Goal: Information Seeking & Learning: Learn about a topic

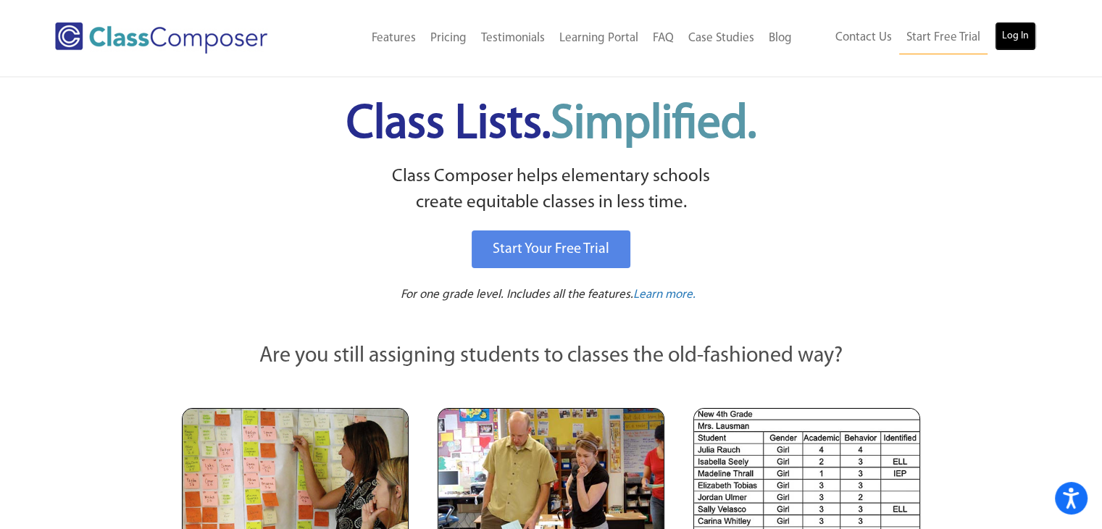
click at [1015, 33] on link "Log In" at bounding box center [1015, 36] width 41 height 29
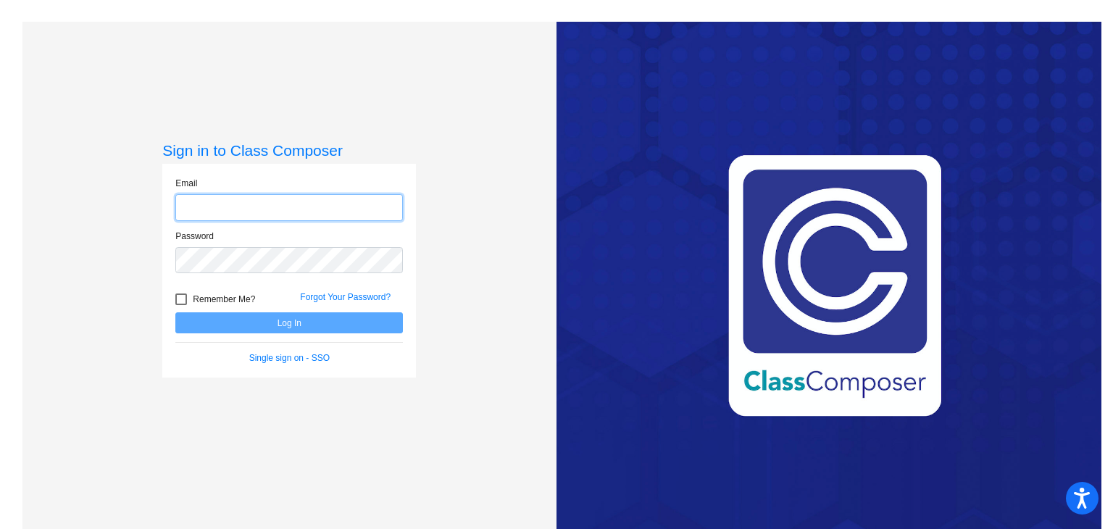
type input "tnorrell@sintonisd.net"
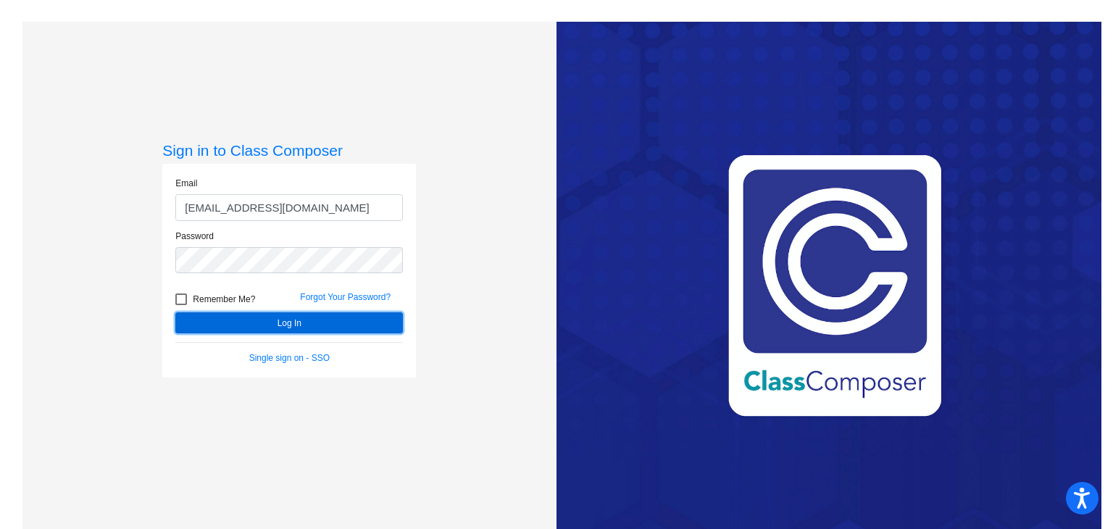
click at [267, 326] on button "Log In" at bounding box center [289, 322] width 228 height 21
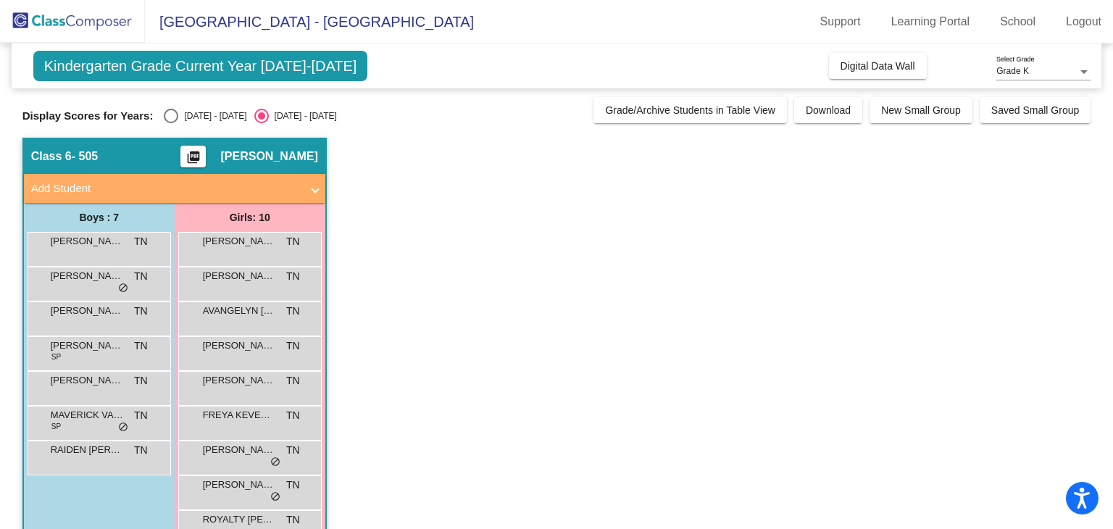
click at [540, 320] on app-classroom "Class 6 - 505 picture_as_pdf Tori Norrell Add Student First Name Last Name Stud…" at bounding box center [556, 370] width 1069 height 465
click at [178, 113] on div "Select an option" at bounding box center [171, 116] width 14 height 14
click at [171, 123] on input "2024 - 2025" at bounding box center [170, 123] width 1 height 1
radio input "true"
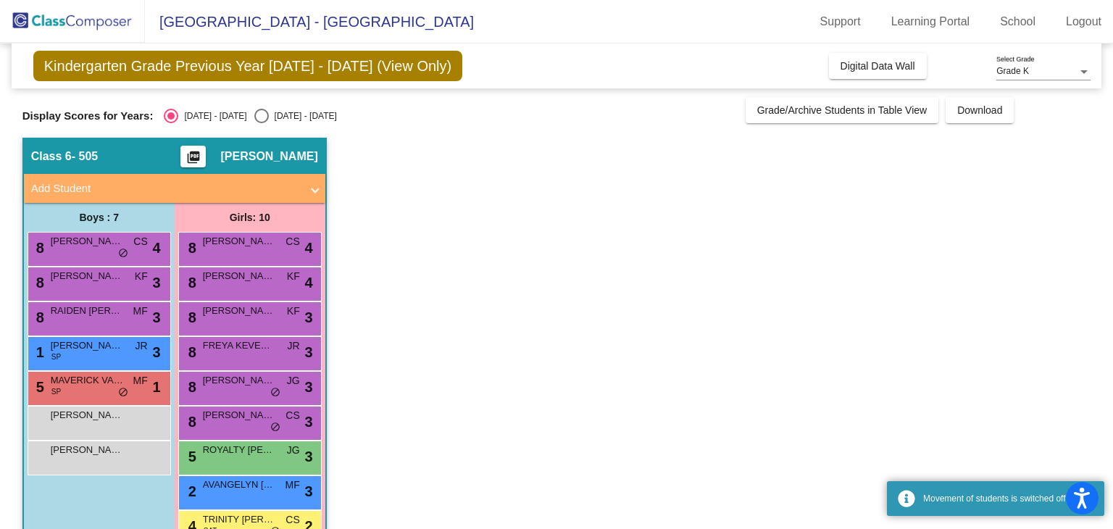
click at [381, 337] on app-classroom "Class 6 - 505 picture_as_pdf Tori Norrell Add Student First Name Last Name Stud…" at bounding box center [556, 370] width 1069 height 465
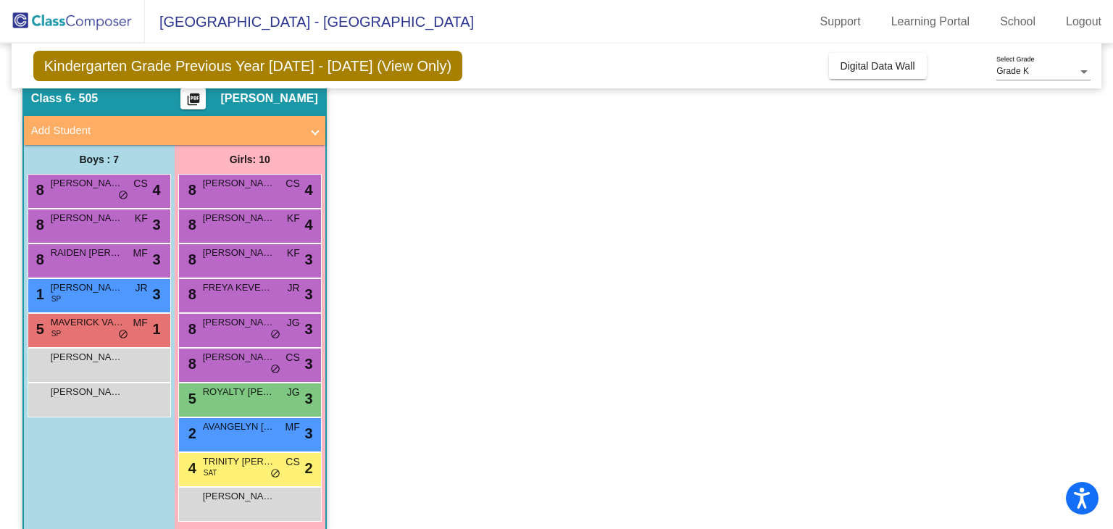
scroll to position [73, 0]
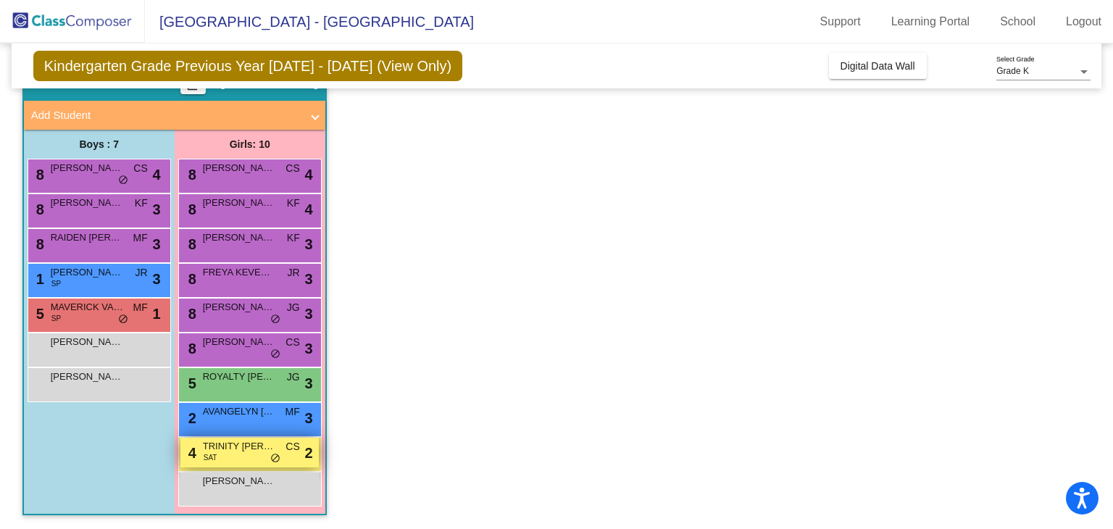
click at [220, 450] on span "TRINITY BENTON" at bounding box center [239, 446] width 72 height 14
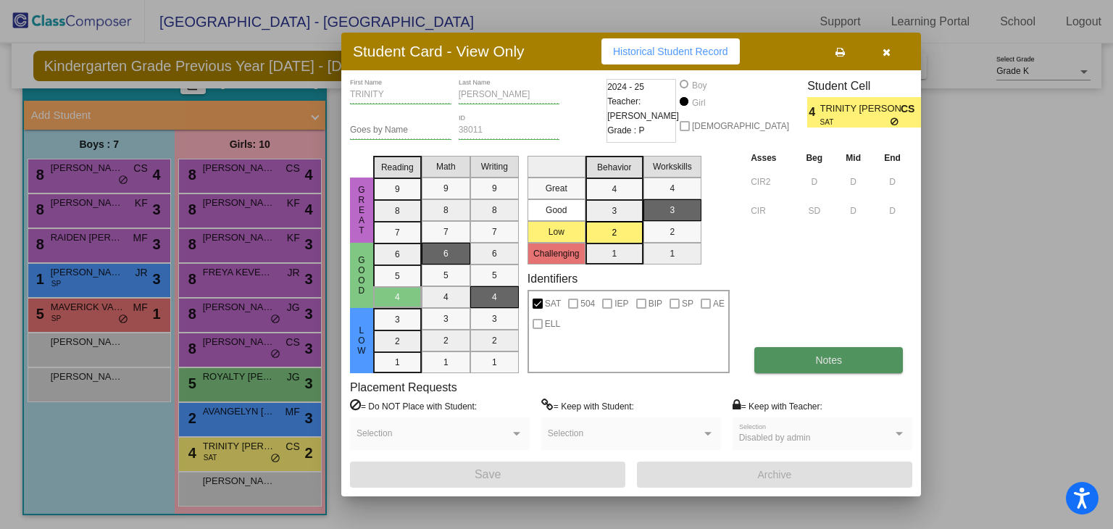
click at [828, 357] on span "Notes" at bounding box center [828, 360] width 27 height 12
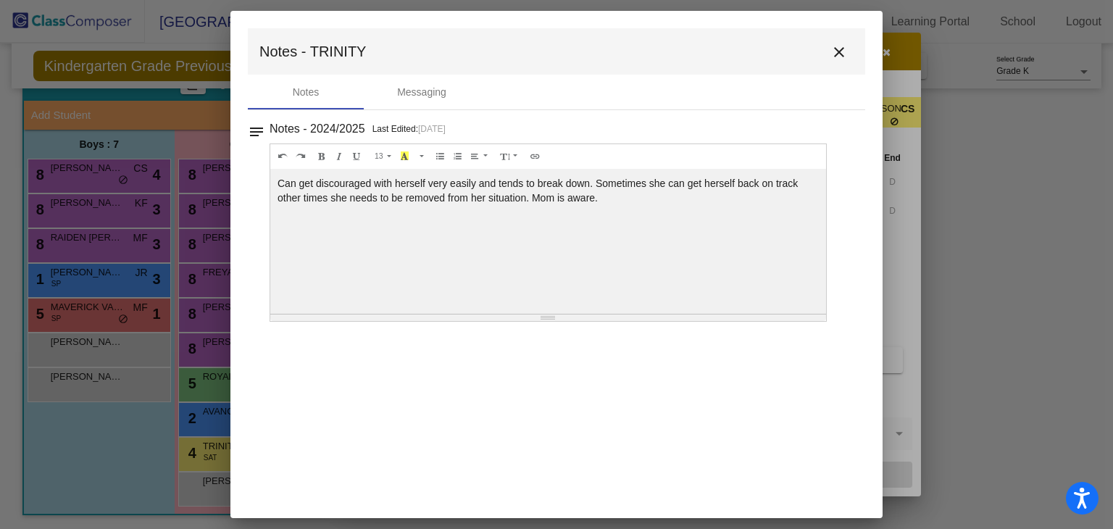
click at [926, 282] on div at bounding box center [556, 264] width 1113 height 529
click at [838, 54] on mat-icon "close" at bounding box center [839, 51] width 17 height 17
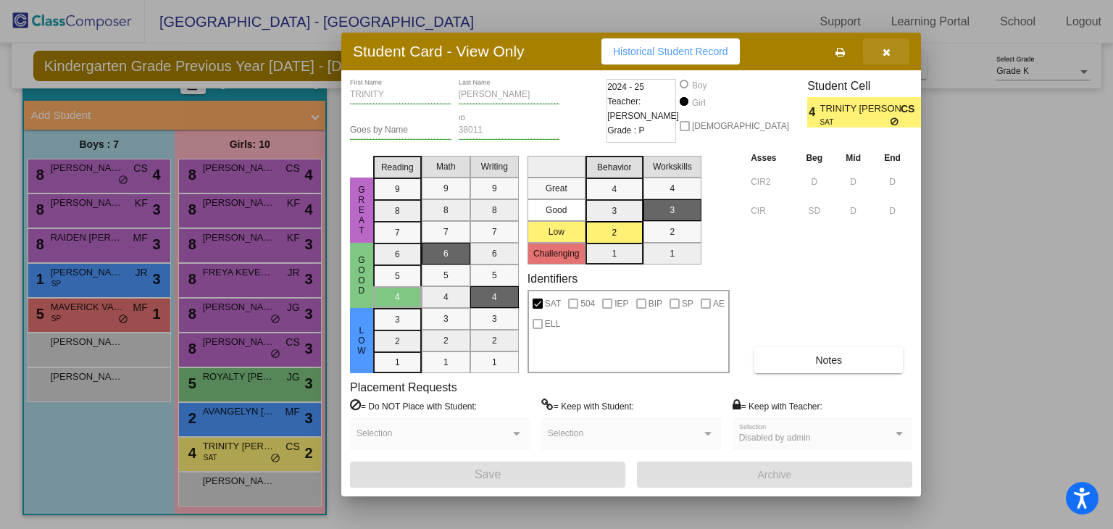
click at [878, 45] on button "button" at bounding box center [886, 51] width 46 height 26
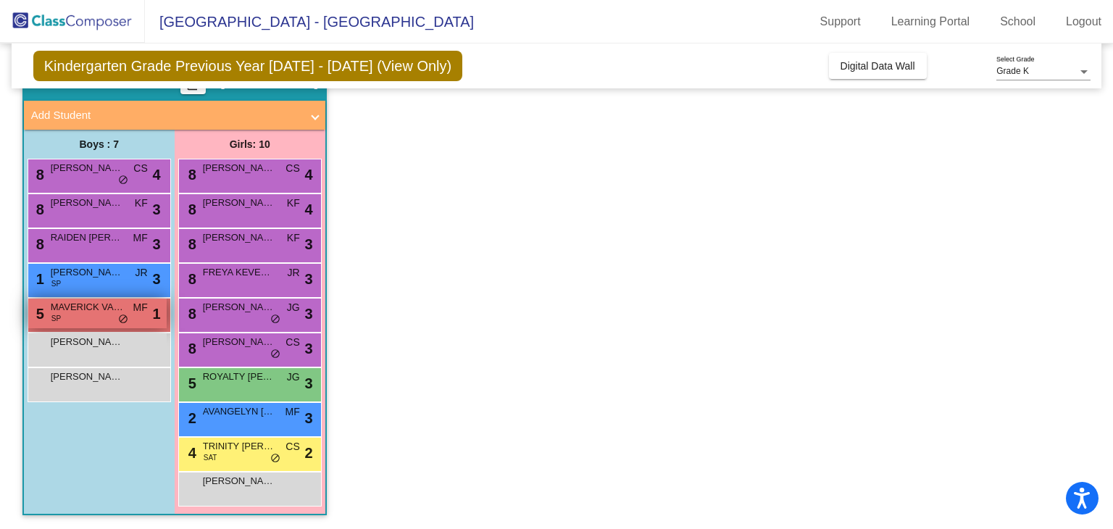
click at [98, 315] on div "5 MAVERICK VALENCIA SP MF lock do_not_disturb_alt 1" at bounding box center [97, 314] width 138 height 30
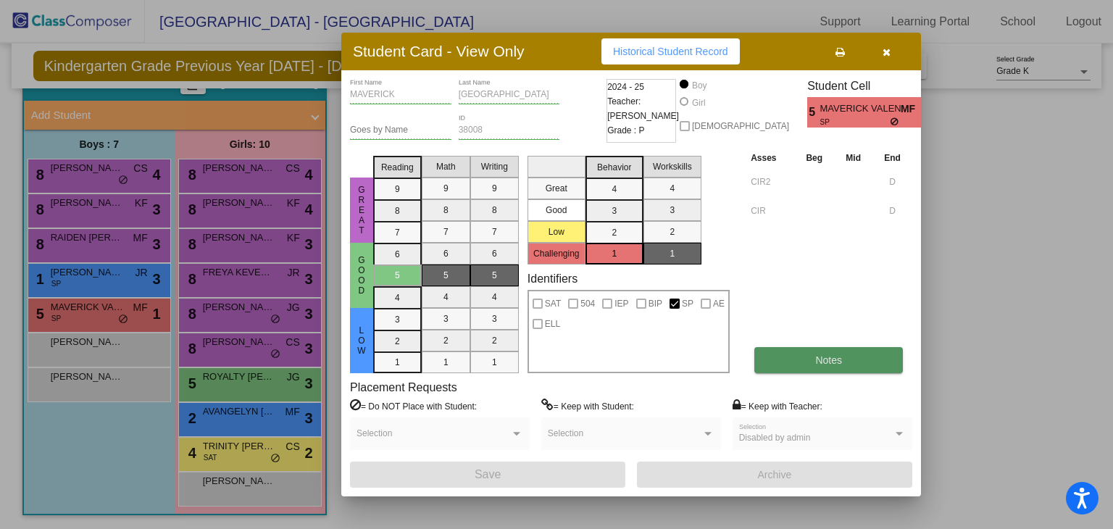
click at [857, 365] on button "Notes" at bounding box center [829, 360] width 149 height 26
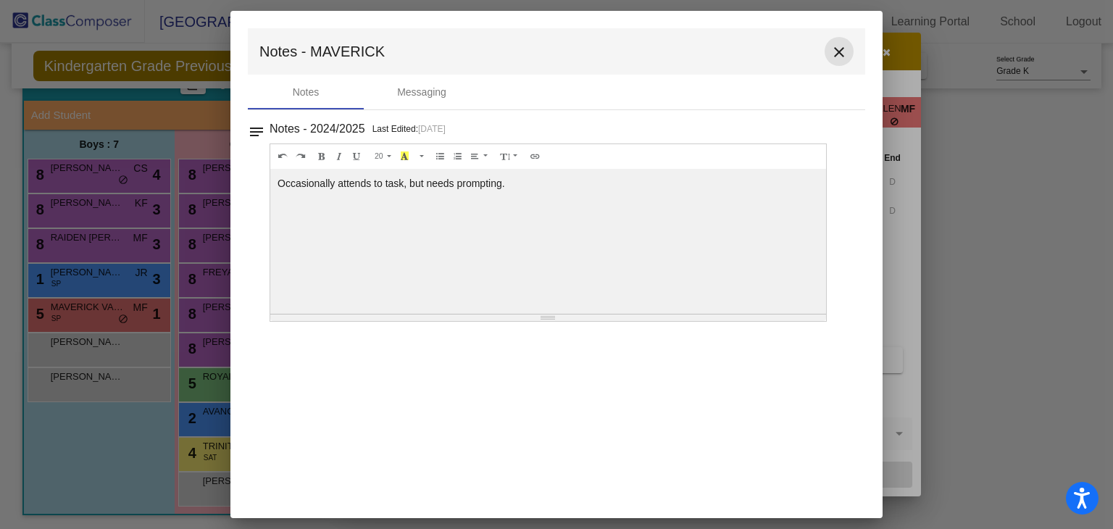
click at [841, 41] on button "close" at bounding box center [839, 51] width 29 height 29
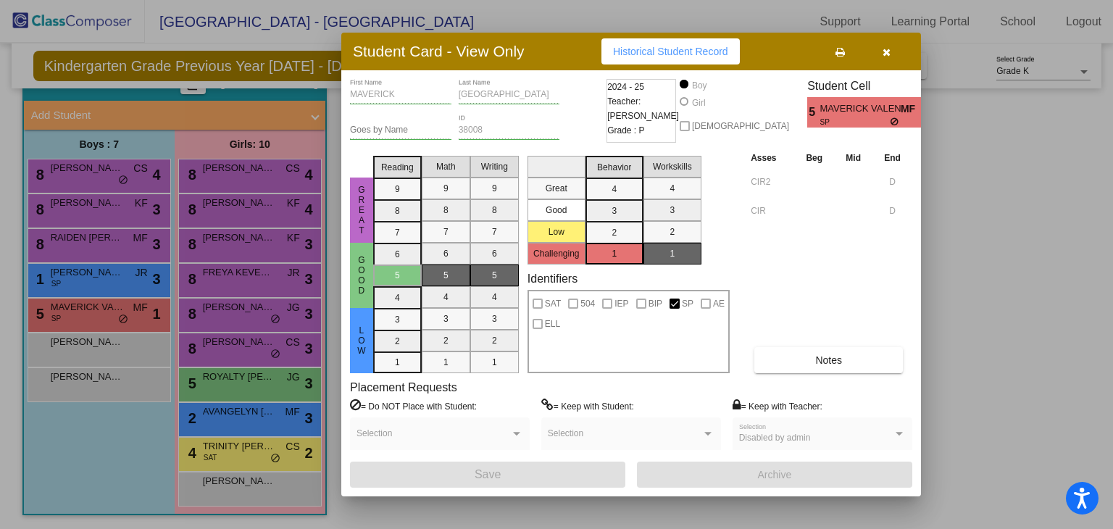
click at [106, 177] on div at bounding box center [556, 264] width 1113 height 529
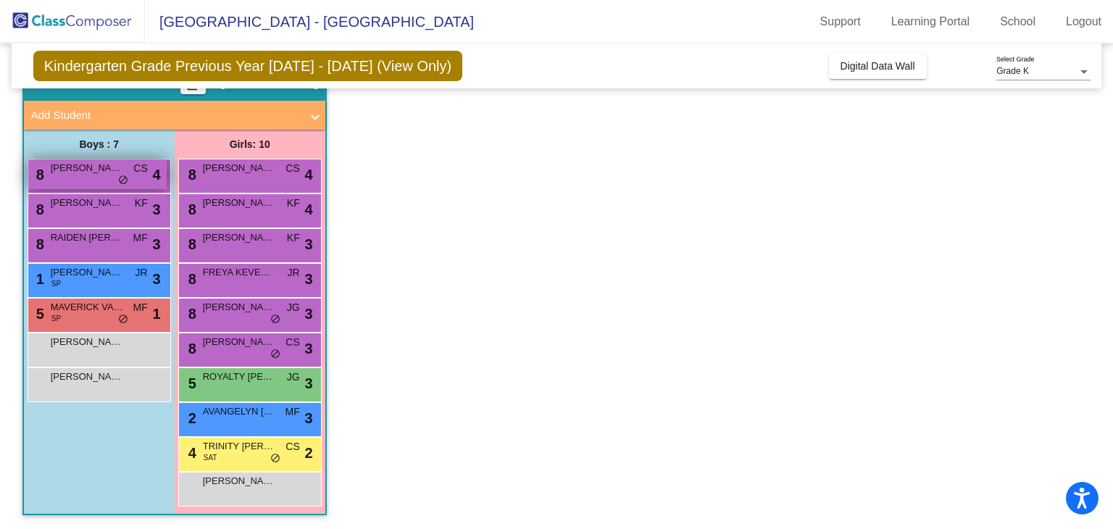
click at [101, 169] on span "JULIAN GARZA" at bounding box center [87, 168] width 72 height 14
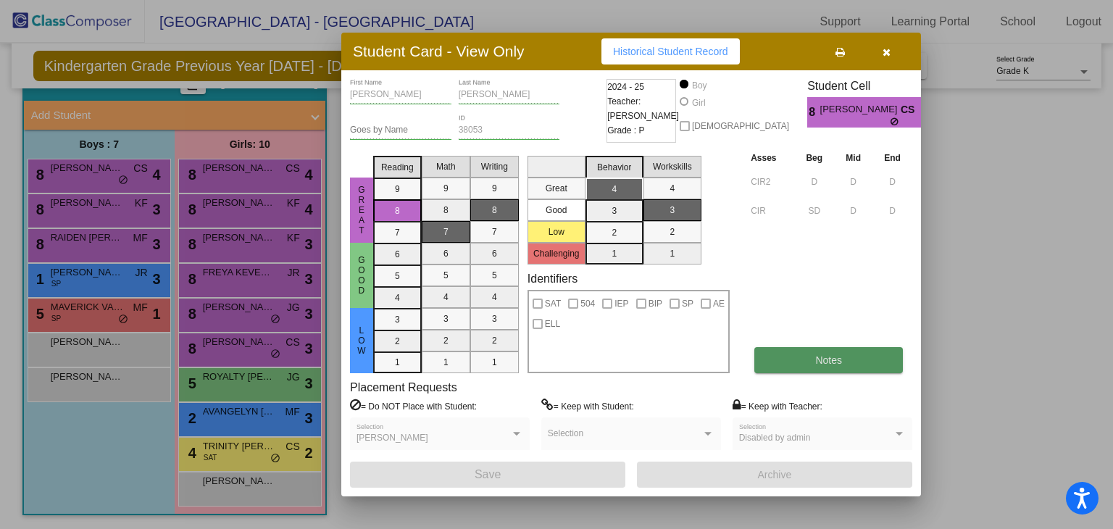
click at [809, 353] on button "Notes" at bounding box center [829, 360] width 149 height 26
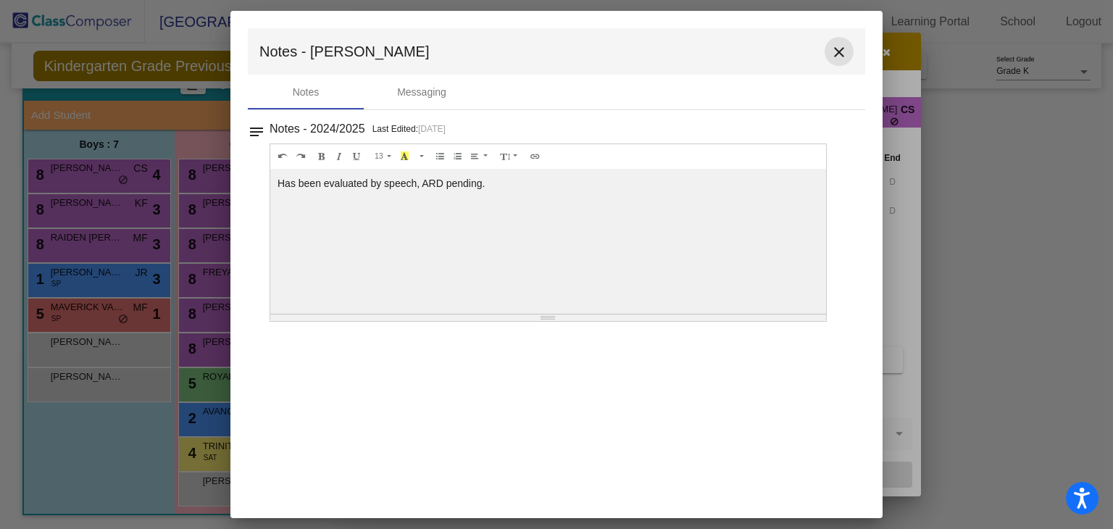
click at [831, 49] on mat-icon "close" at bounding box center [839, 51] width 17 height 17
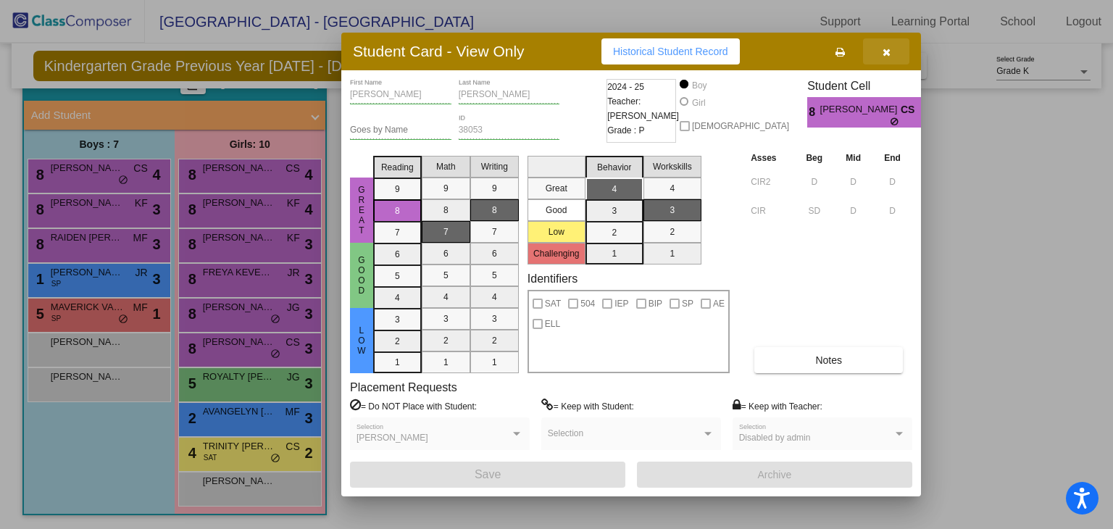
click at [888, 47] on icon "button" at bounding box center [887, 52] width 8 height 10
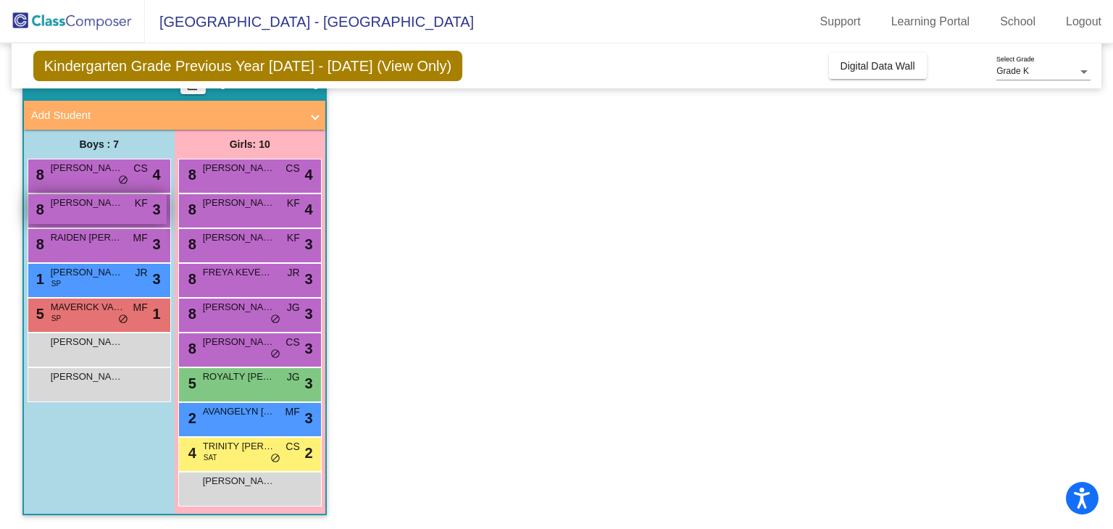
click at [72, 216] on div "8 MATTEO BARRA KF lock do_not_disturb_alt 3" at bounding box center [97, 209] width 138 height 30
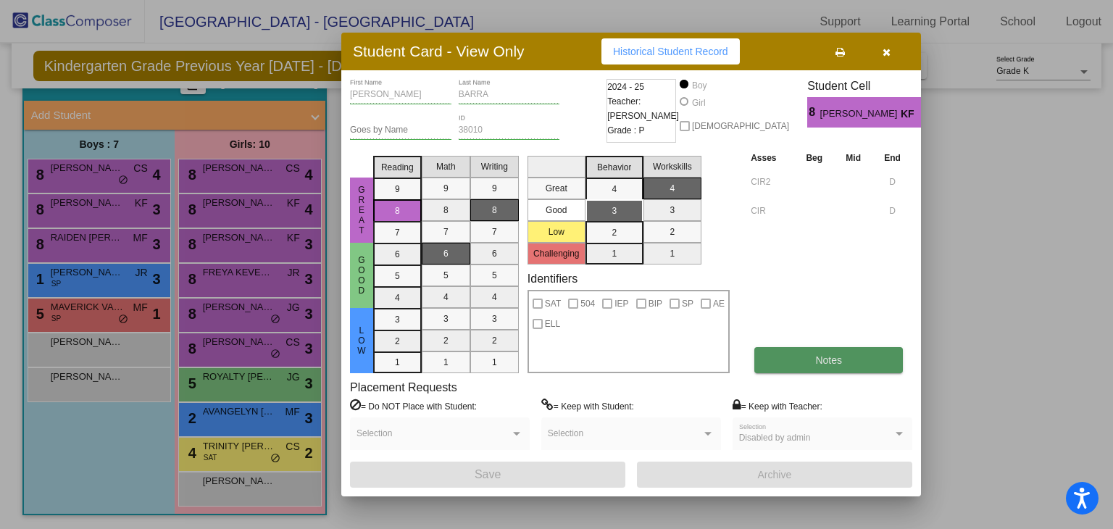
click at [810, 358] on button "Notes" at bounding box center [829, 360] width 149 height 26
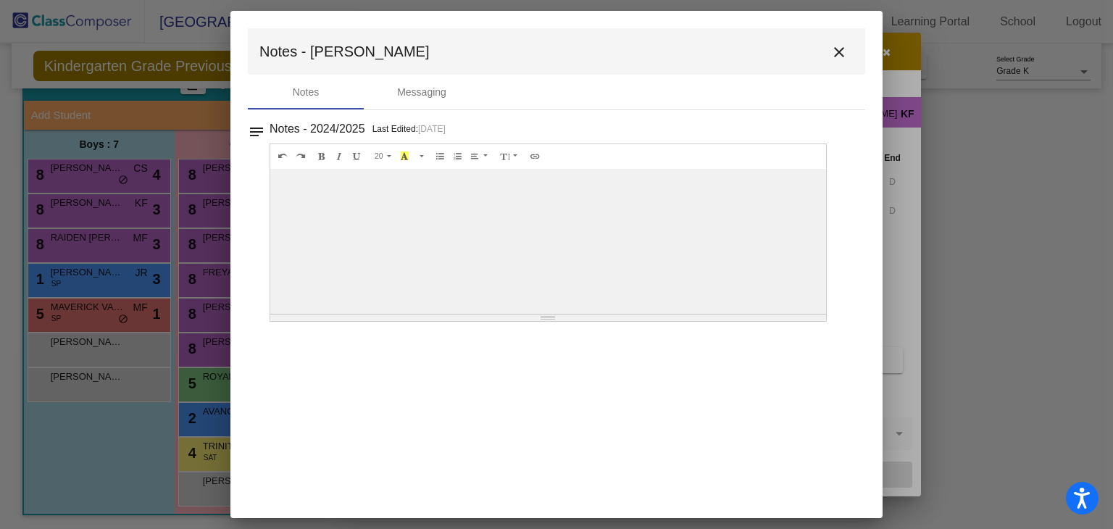
click at [850, 52] on button "close" at bounding box center [839, 51] width 29 height 29
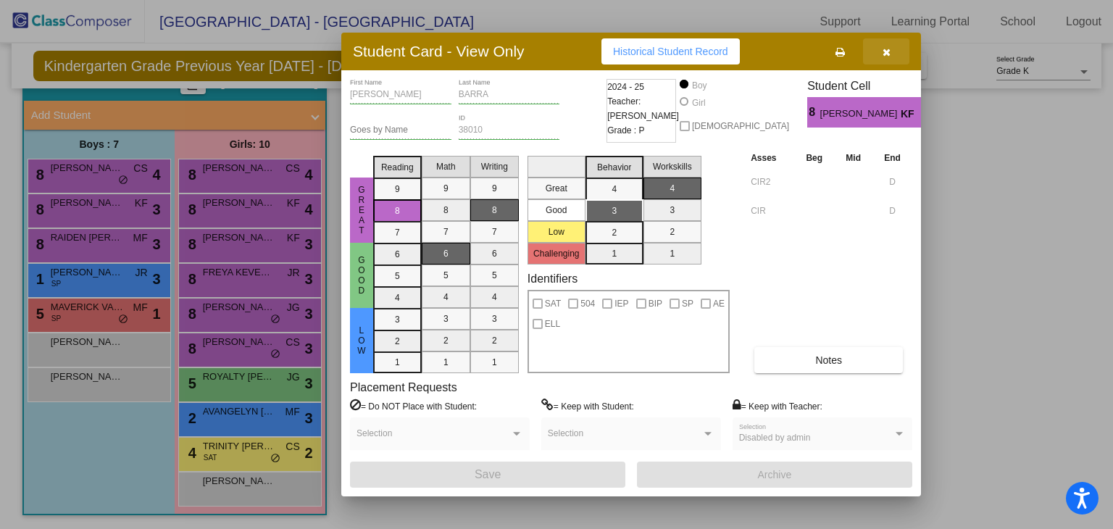
click at [888, 51] on icon "button" at bounding box center [887, 52] width 8 height 10
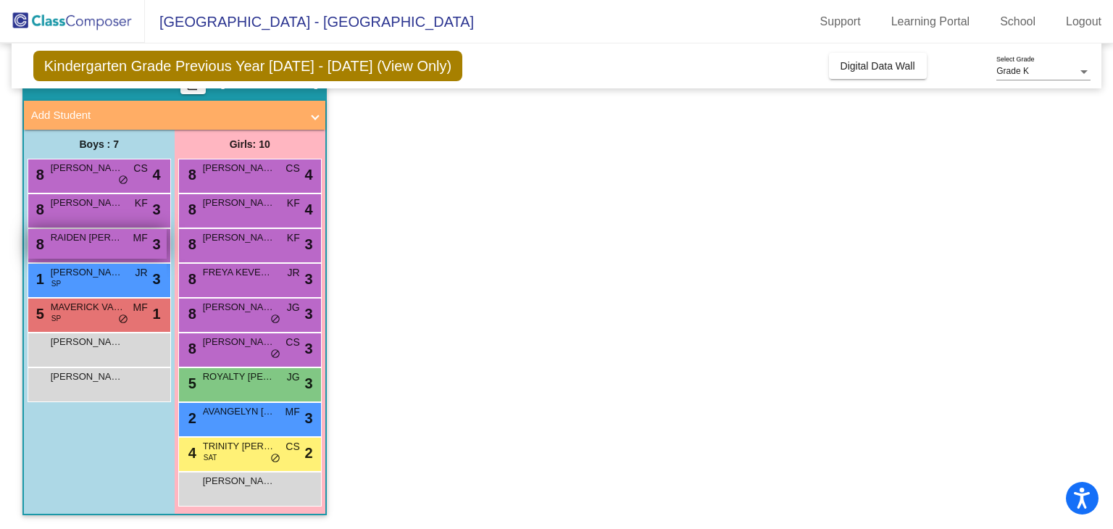
click at [96, 230] on span "RAIDEN GONZALES" at bounding box center [87, 237] width 72 height 14
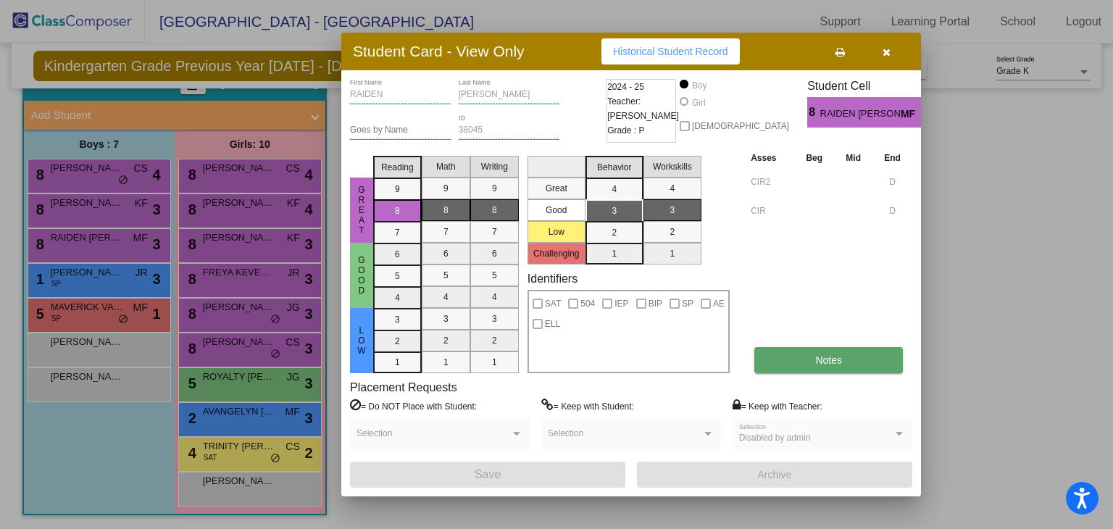
click at [836, 365] on span "Notes" at bounding box center [828, 360] width 27 height 12
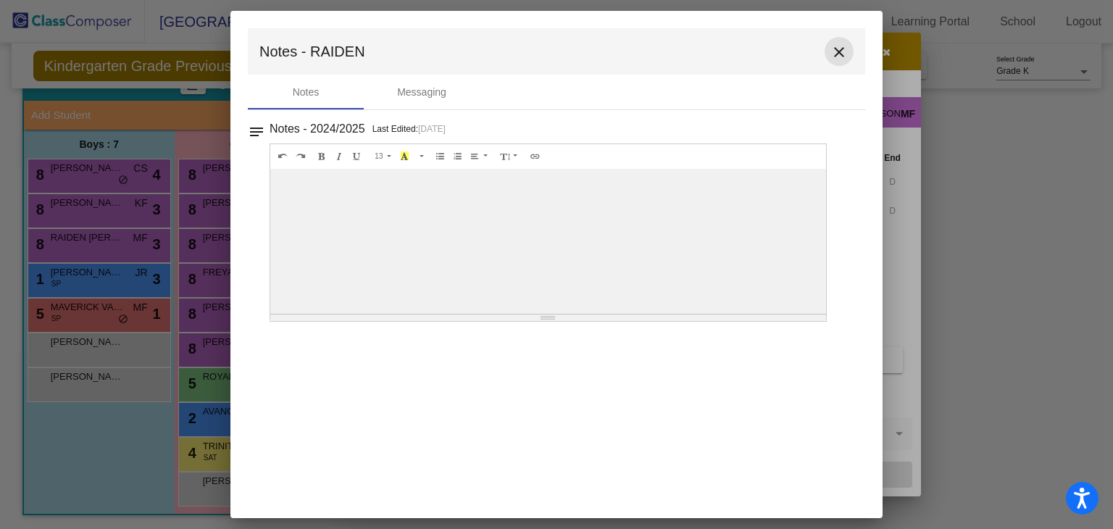
click at [841, 44] on mat-icon "close" at bounding box center [839, 51] width 17 height 17
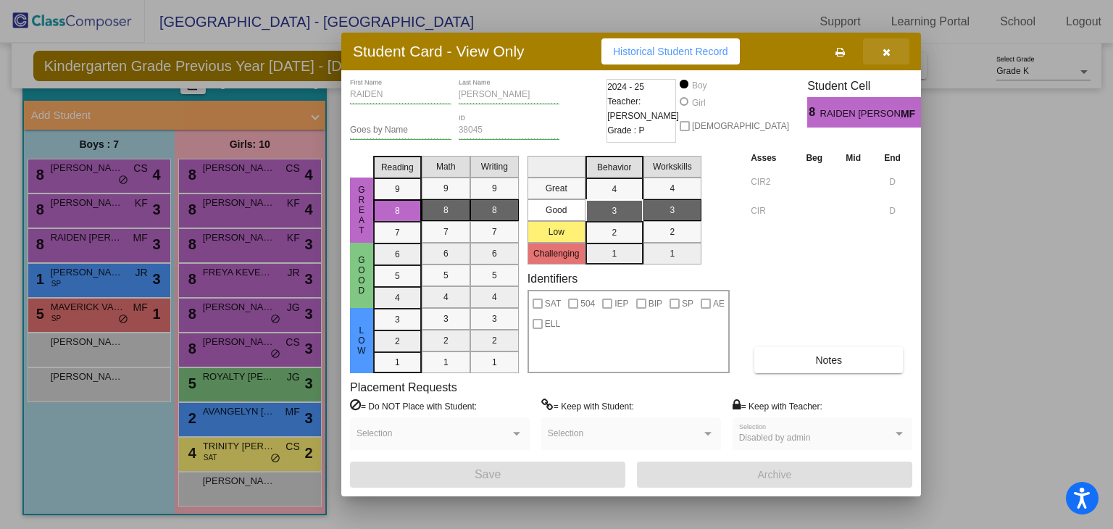
click at [885, 51] on icon "button" at bounding box center [887, 52] width 8 height 10
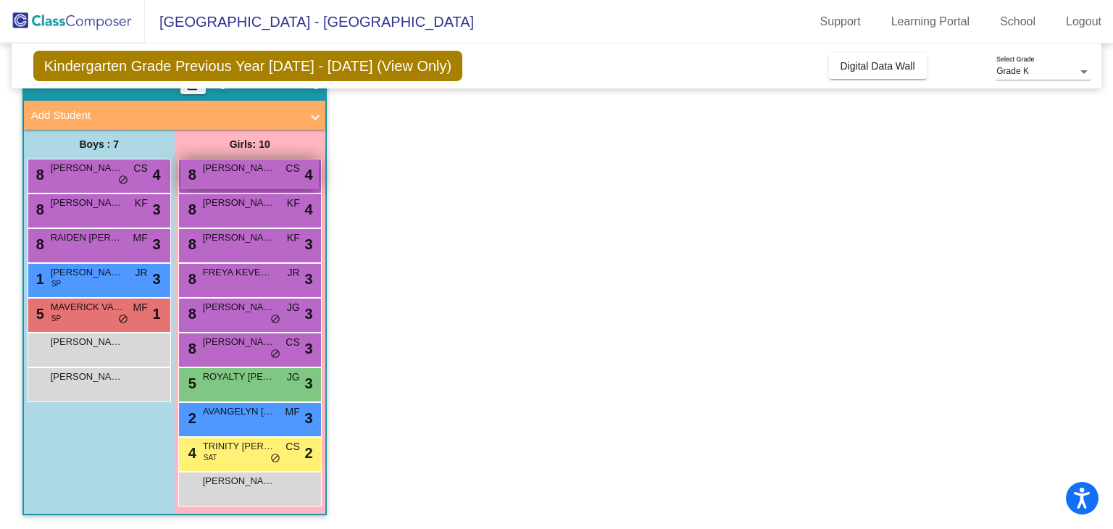
click at [240, 174] on div "8 AALIYAH SANCHEZ CS lock do_not_disturb_alt 4" at bounding box center [249, 174] width 138 height 30
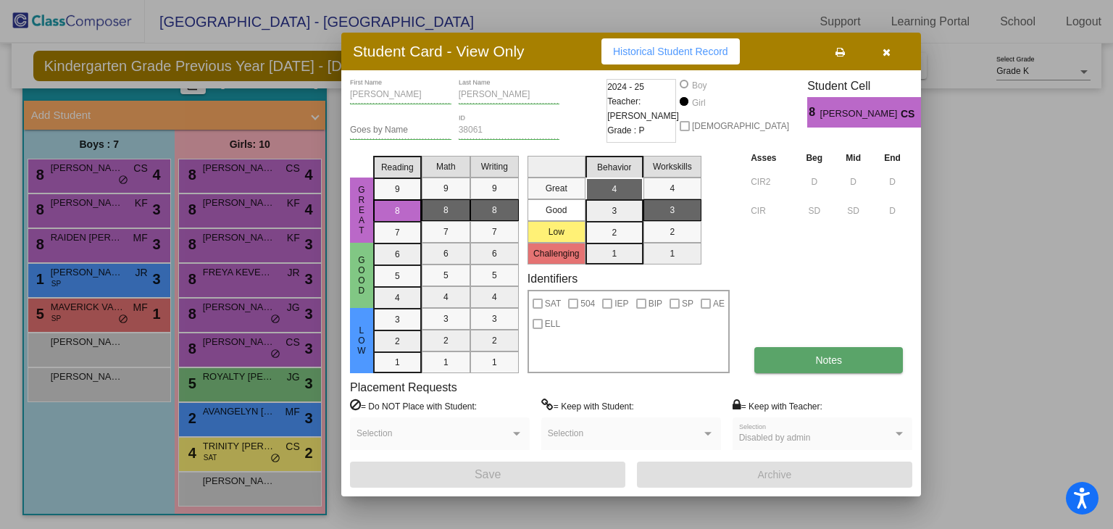
click at [828, 366] on button "Notes" at bounding box center [829, 360] width 149 height 26
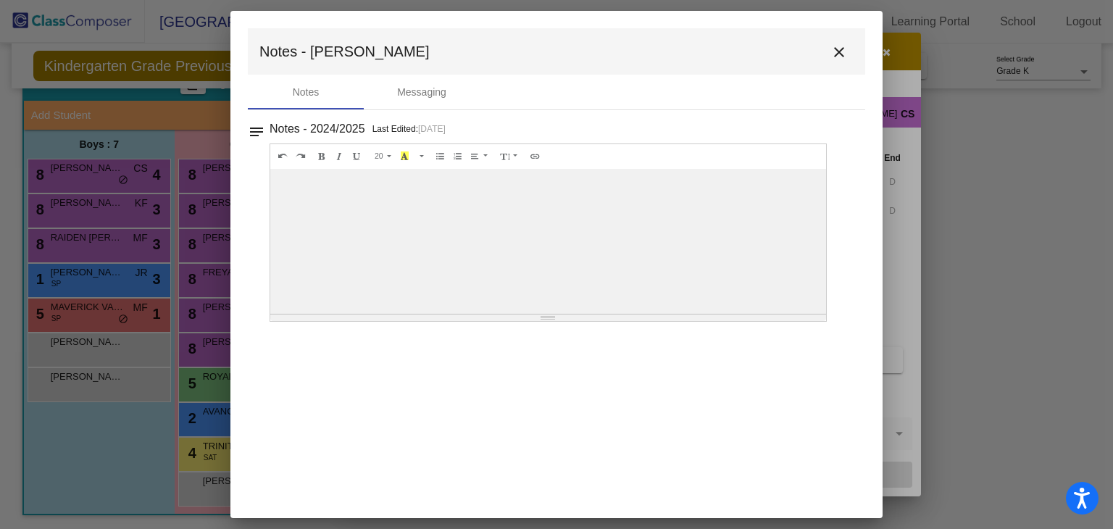
click at [839, 57] on mat-icon "close" at bounding box center [839, 51] width 17 height 17
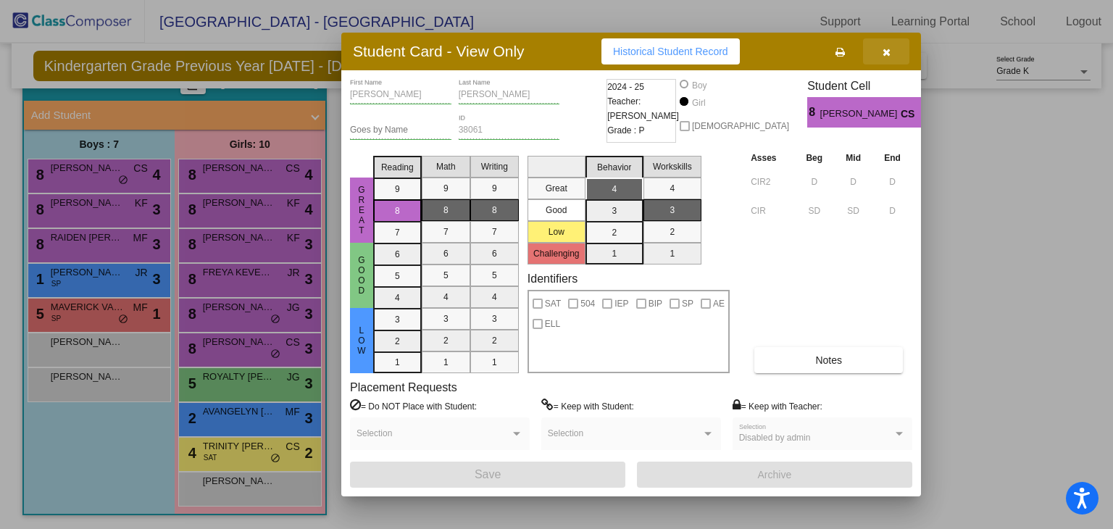
click at [891, 57] on button "button" at bounding box center [886, 51] width 46 height 26
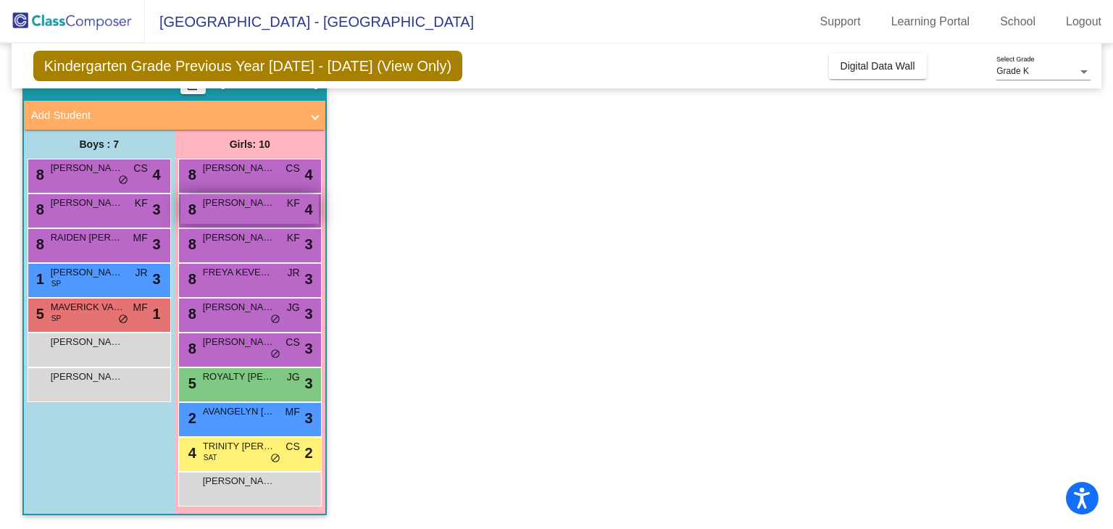
click at [267, 200] on span "CHARLOTTE GENTRY" at bounding box center [239, 203] width 72 height 14
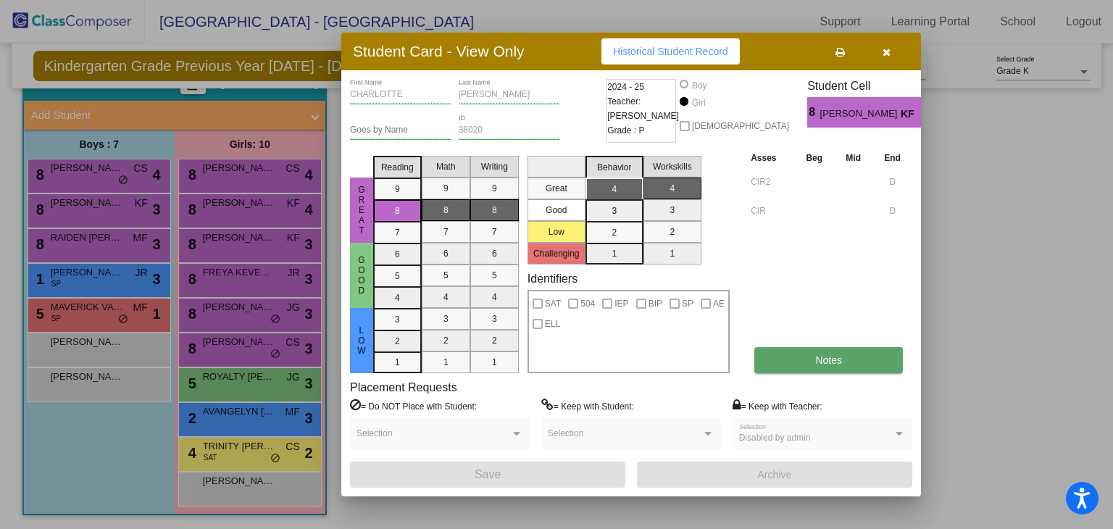
click at [836, 347] on button "Notes" at bounding box center [829, 360] width 149 height 26
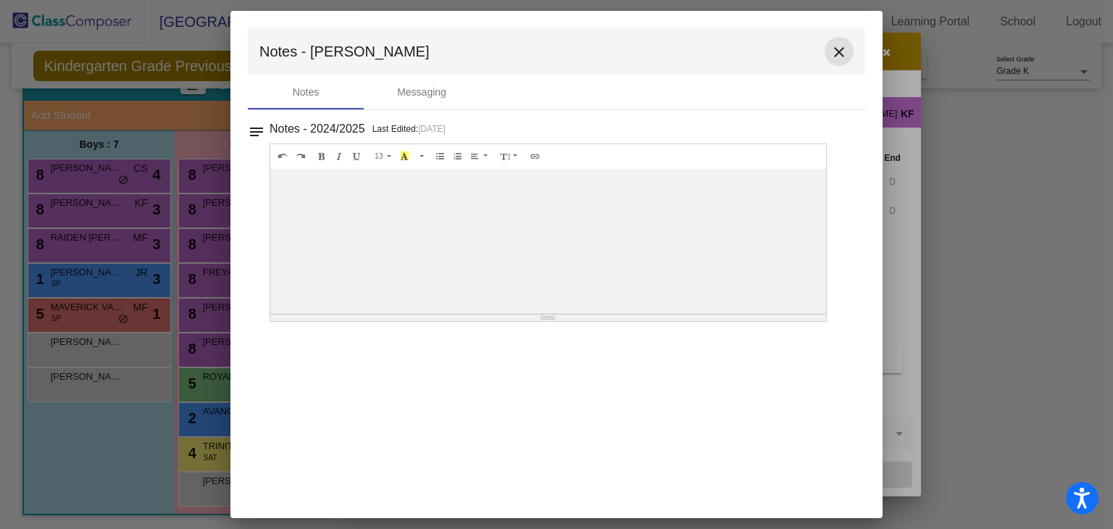
click at [839, 56] on mat-icon "close" at bounding box center [839, 51] width 17 height 17
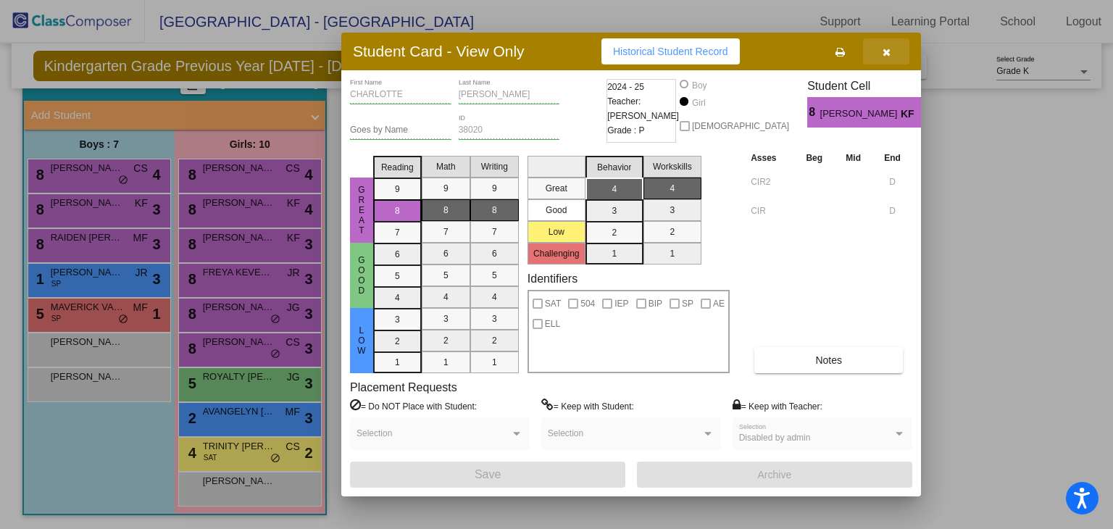
click at [883, 57] on icon "button" at bounding box center [887, 52] width 8 height 10
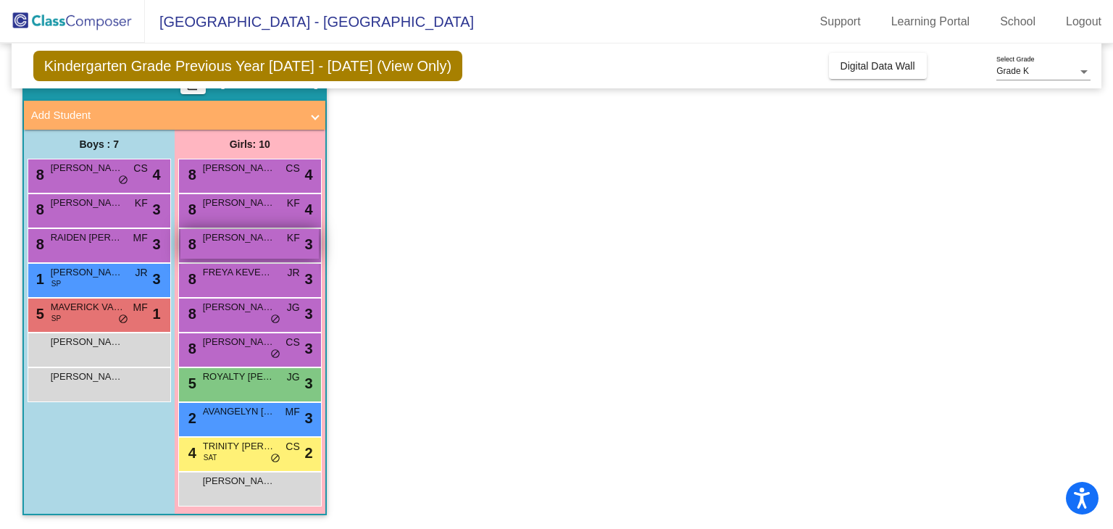
click at [228, 246] on div "8 ALENA GARCIA KF lock do_not_disturb_alt 3" at bounding box center [249, 244] width 138 height 30
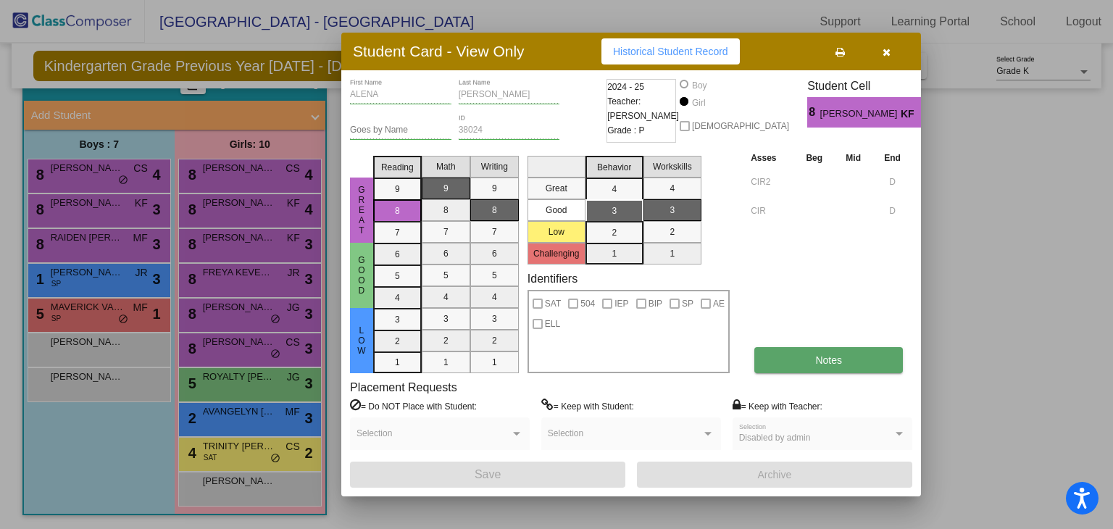
click at [828, 354] on span "Notes" at bounding box center [828, 360] width 27 height 12
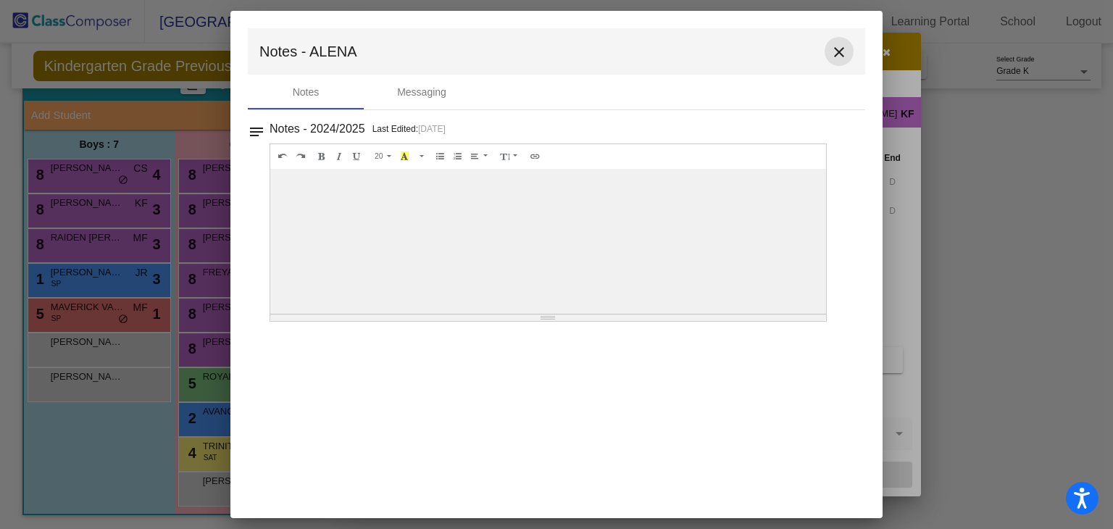
click at [842, 59] on mat-icon "close" at bounding box center [839, 51] width 17 height 17
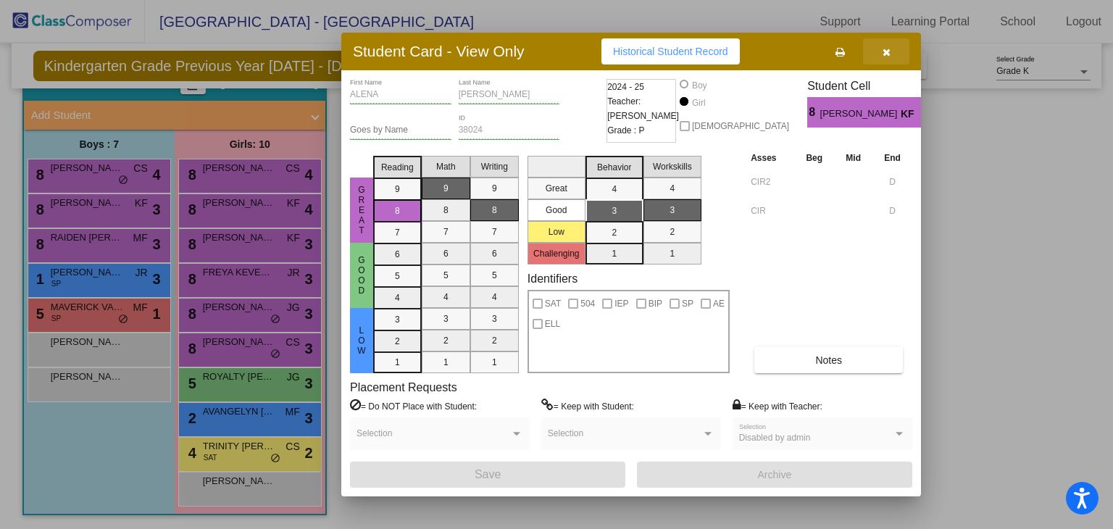
click at [886, 49] on icon "button" at bounding box center [887, 52] width 8 height 10
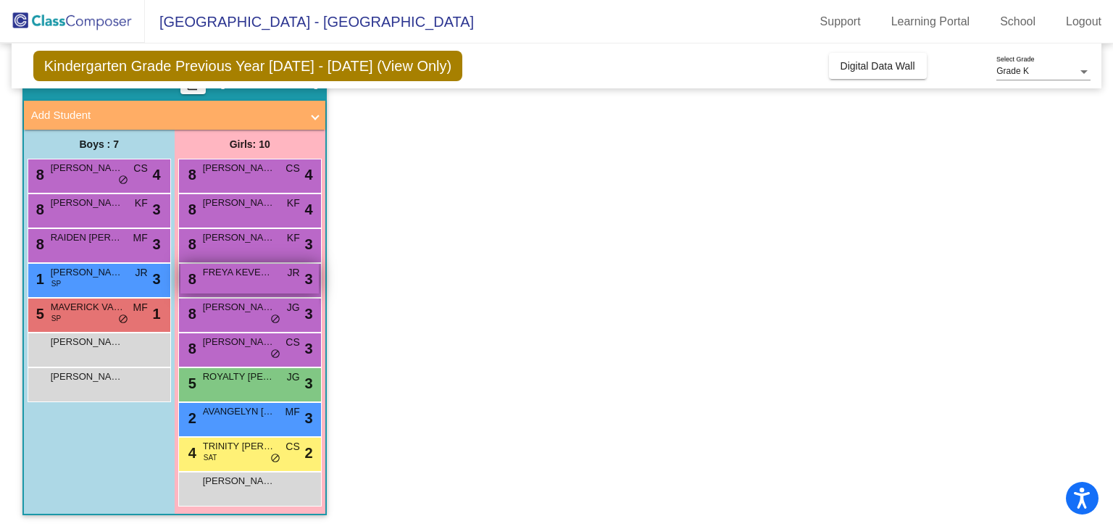
click at [221, 285] on div "8 FREYA KEVEREN JR lock do_not_disturb_alt 3" at bounding box center [249, 279] width 138 height 30
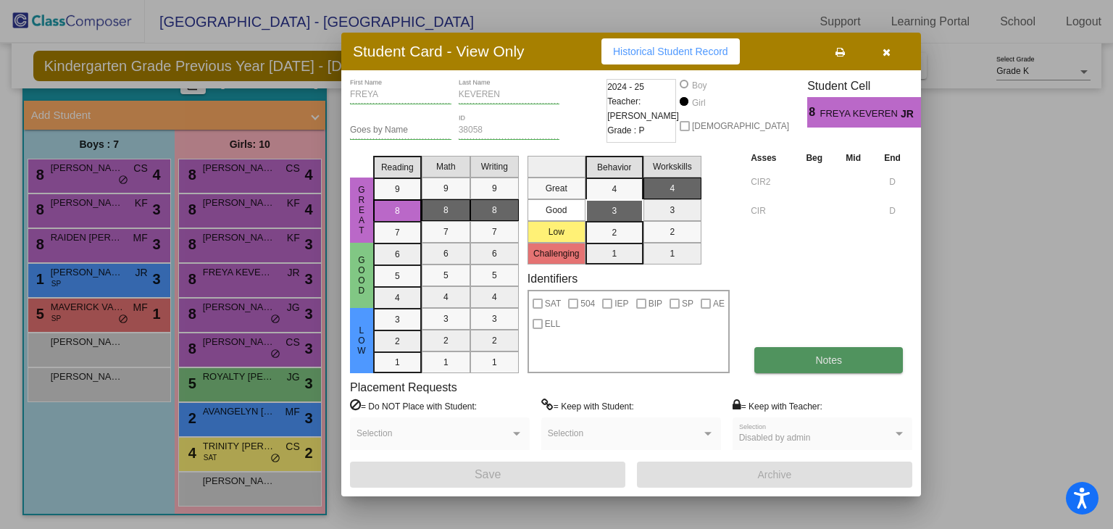
click at [824, 356] on span "Notes" at bounding box center [828, 360] width 27 height 12
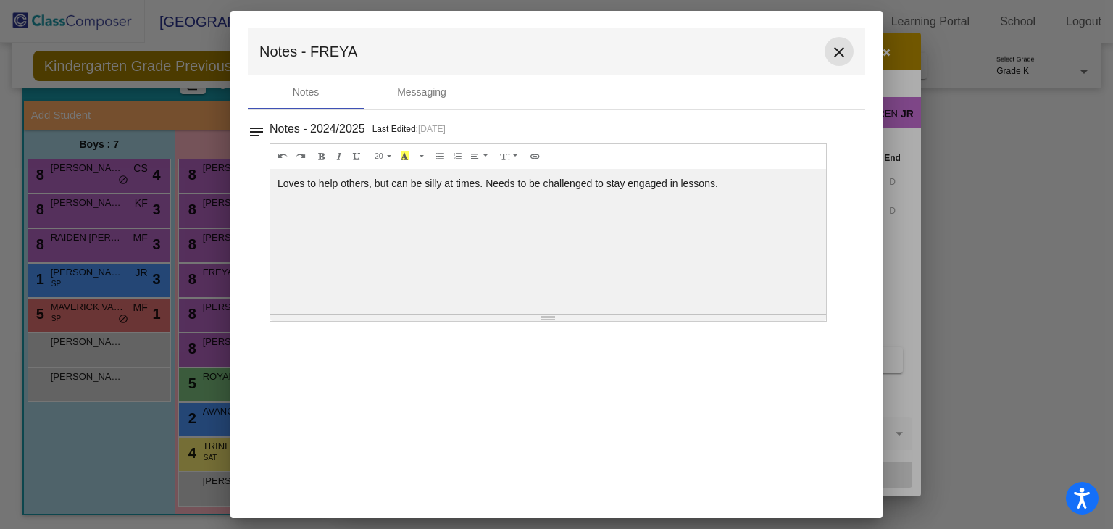
click at [843, 54] on mat-icon "close" at bounding box center [839, 51] width 17 height 17
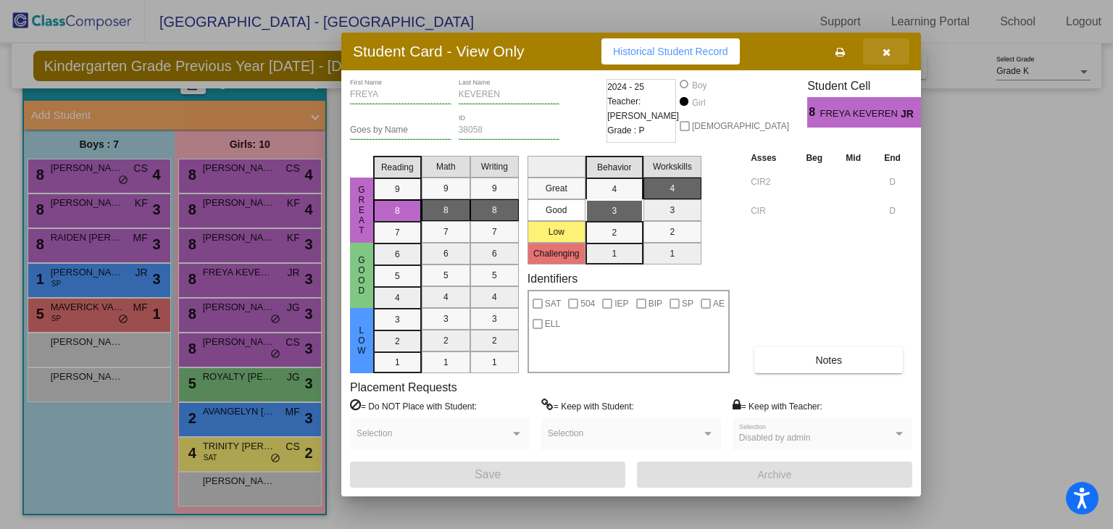
click at [892, 51] on button "button" at bounding box center [886, 51] width 46 height 26
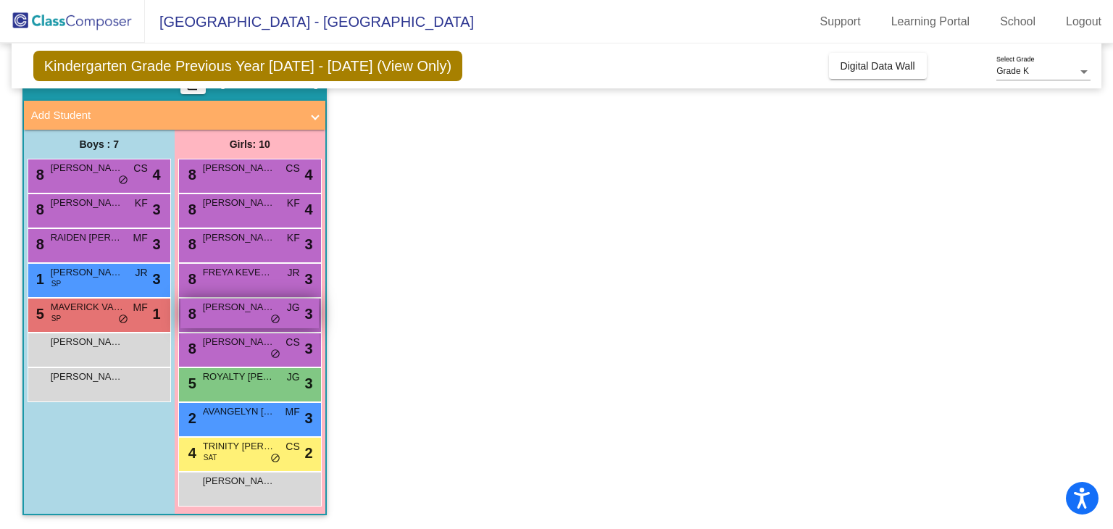
click at [241, 311] on span "KEHLANI MORALES" at bounding box center [239, 307] width 72 height 14
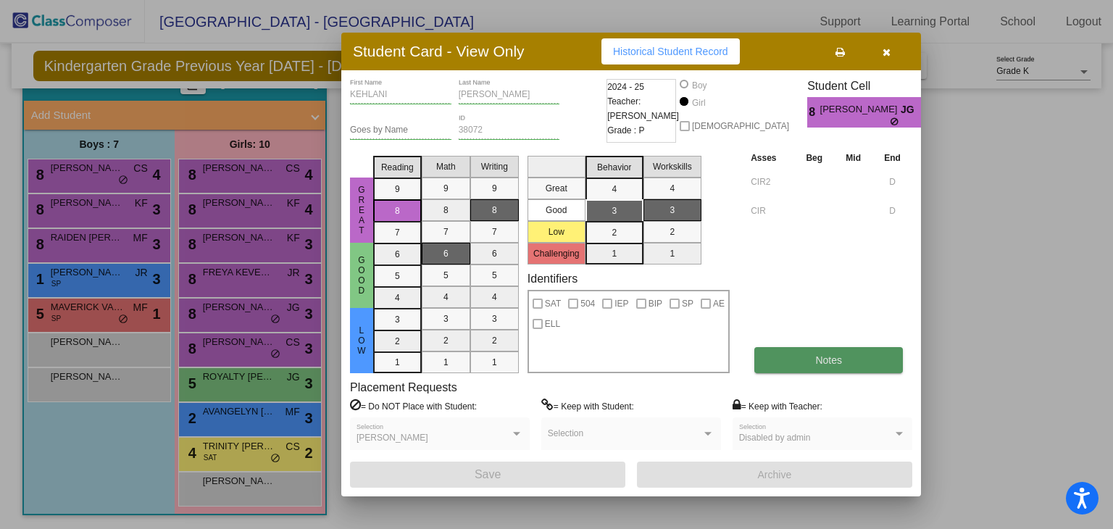
click at [813, 364] on button "Notes" at bounding box center [829, 360] width 149 height 26
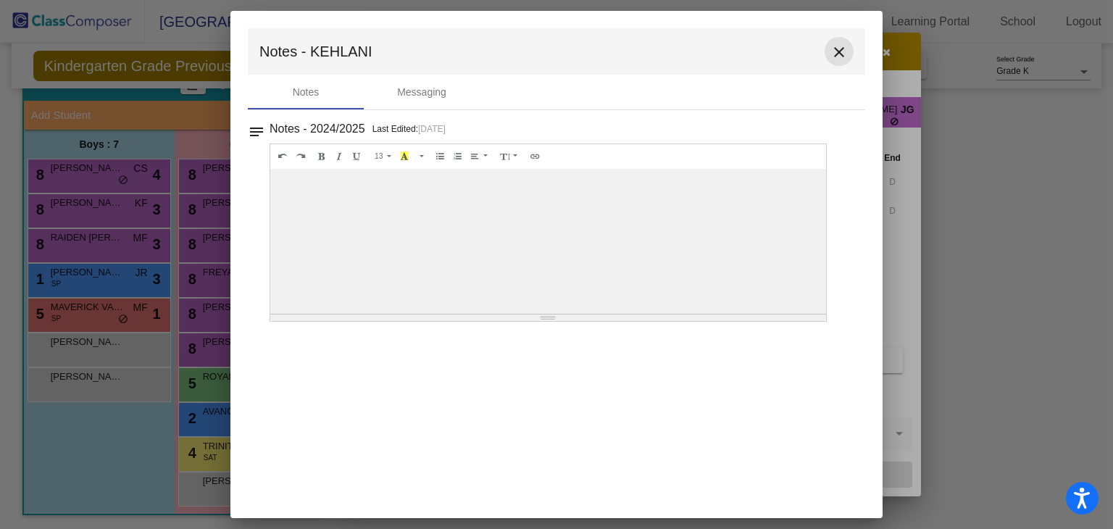
click at [834, 45] on mat-icon "close" at bounding box center [839, 51] width 17 height 17
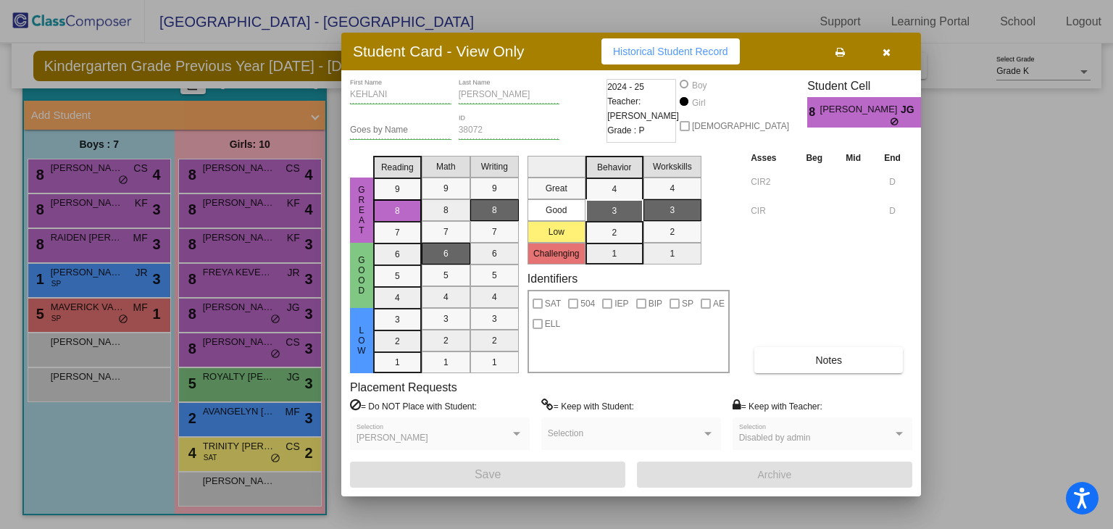
click at [881, 57] on button "button" at bounding box center [886, 51] width 46 height 26
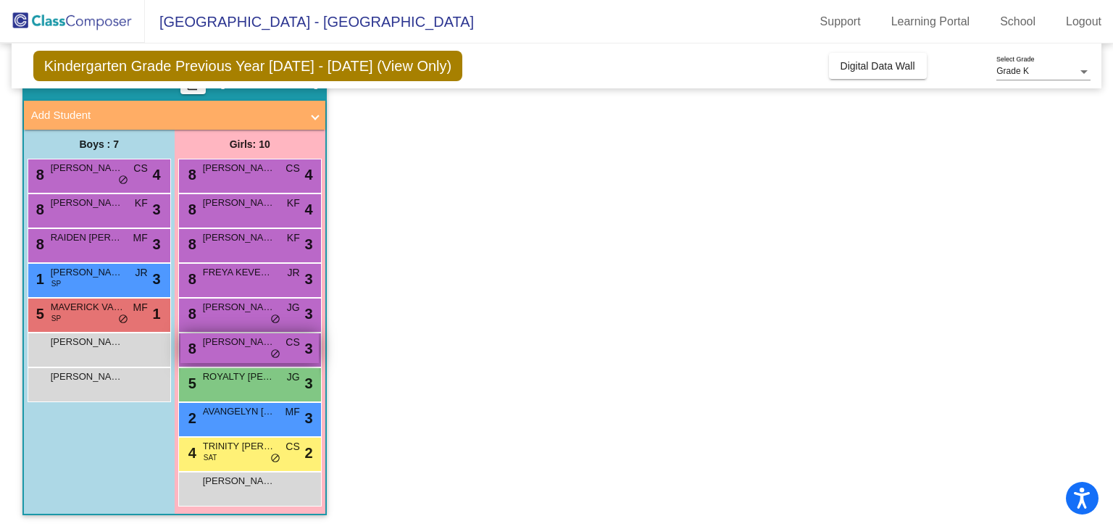
click at [236, 344] on span "PENELOPE RAMOS" at bounding box center [239, 342] width 72 height 14
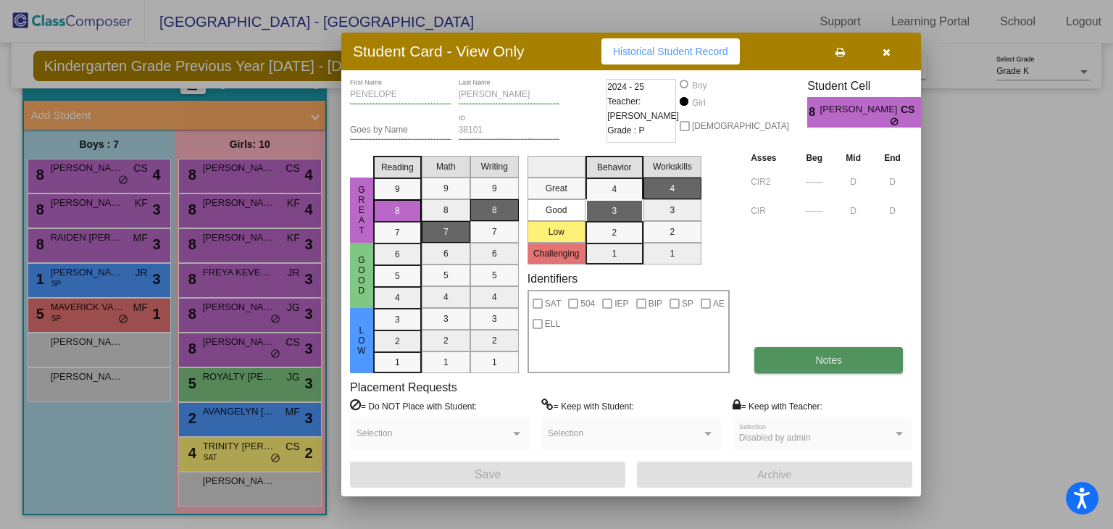
click at [844, 367] on button "Notes" at bounding box center [829, 360] width 149 height 26
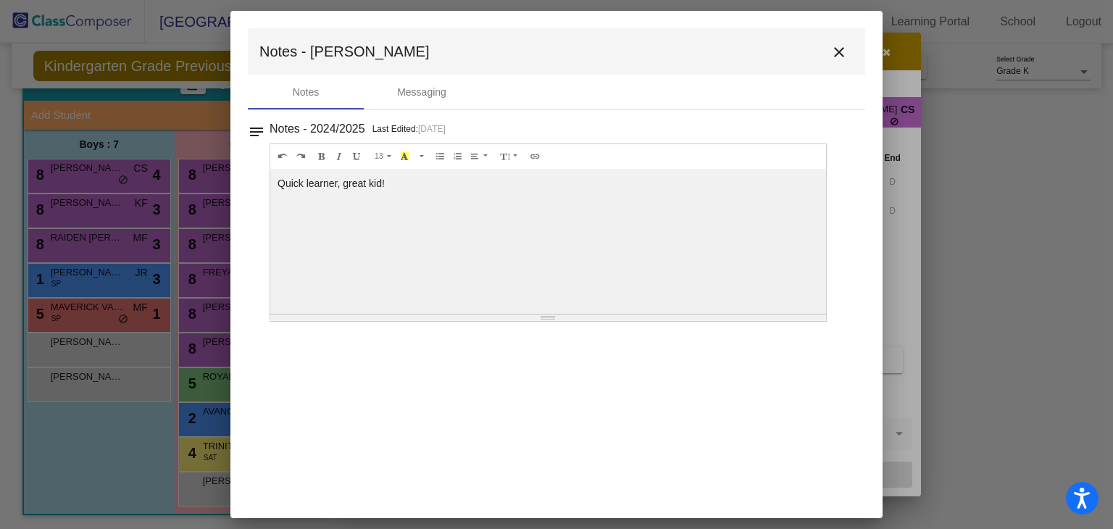
click at [839, 47] on mat-icon "close" at bounding box center [839, 51] width 17 height 17
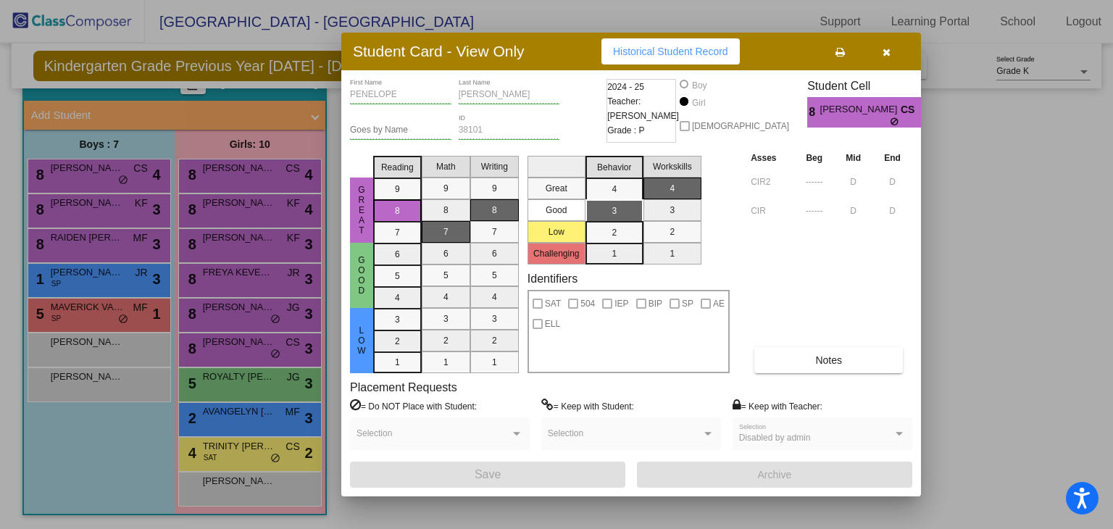
click at [886, 54] on icon "button" at bounding box center [887, 52] width 8 height 10
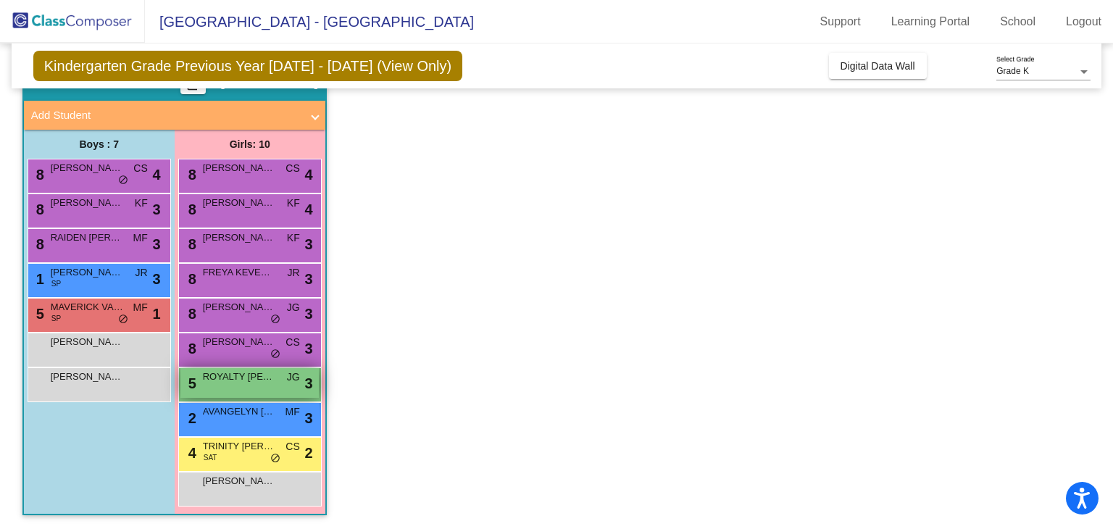
click at [236, 383] on div "5 ROYALTY MCCARTY JG lock do_not_disturb_alt 3" at bounding box center [249, 383] width 138 height 30
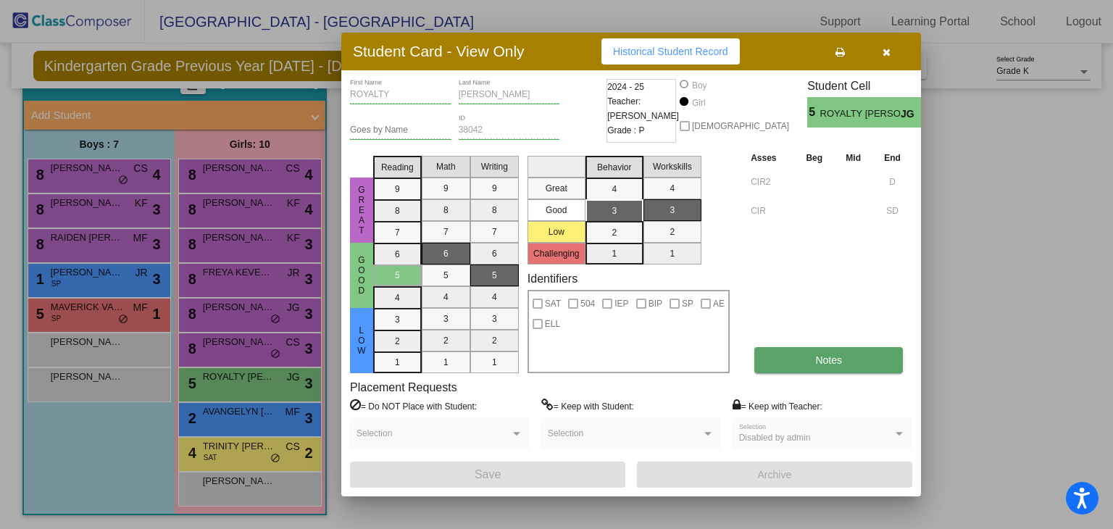
click at [811, 349] on button "Notes" at bounding box center [829, 360] width 149 height 26
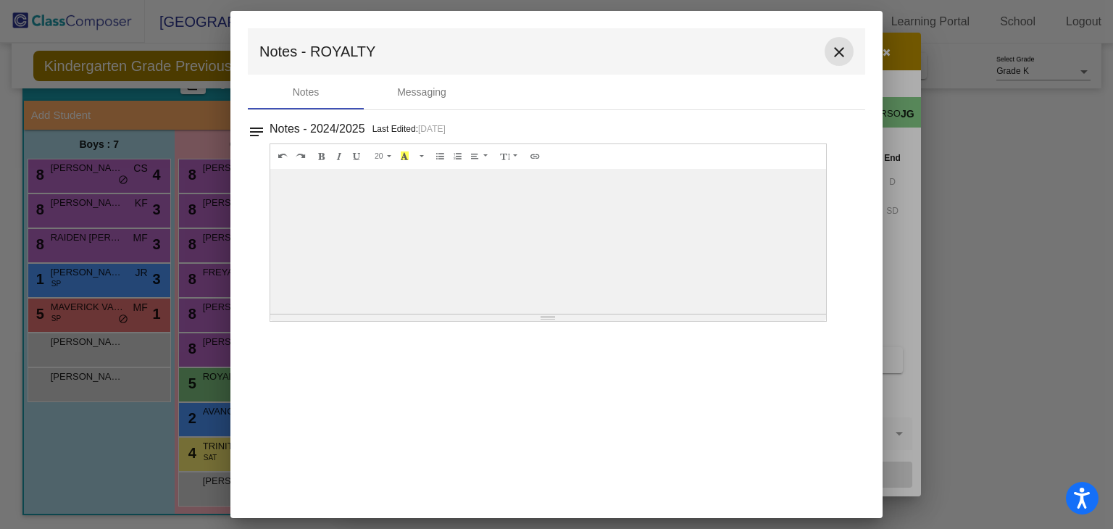
click at [832, 56] on mat-icon "close" at bounding box center [839, 51] width 17 height 17
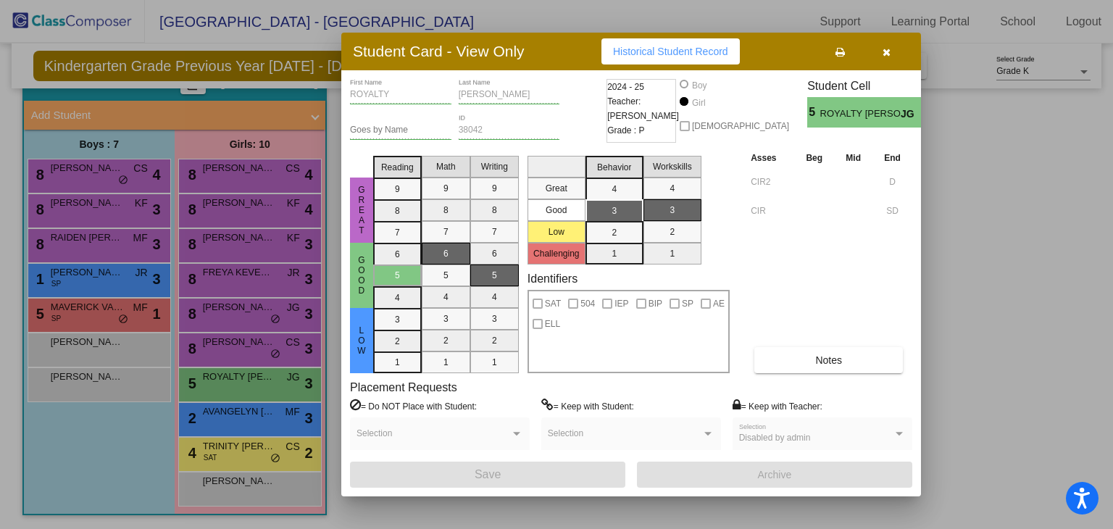
click at [889, 53] on icon "button" at bounding box center [887, 52] width 8 height 10
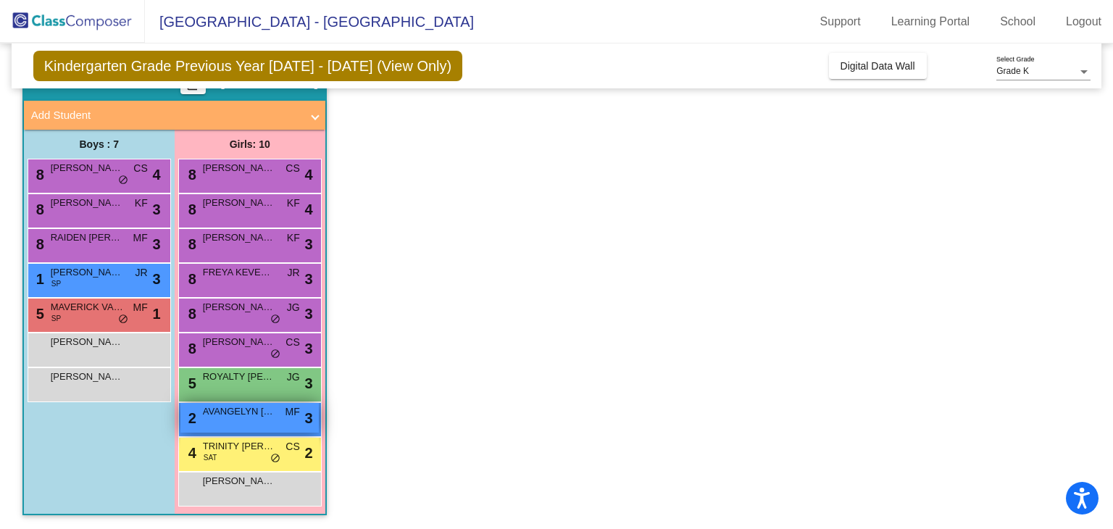
click at [255, 410] on span "AVANGELYN CANTU" at bounding box center [239, 411] width 72 height 14
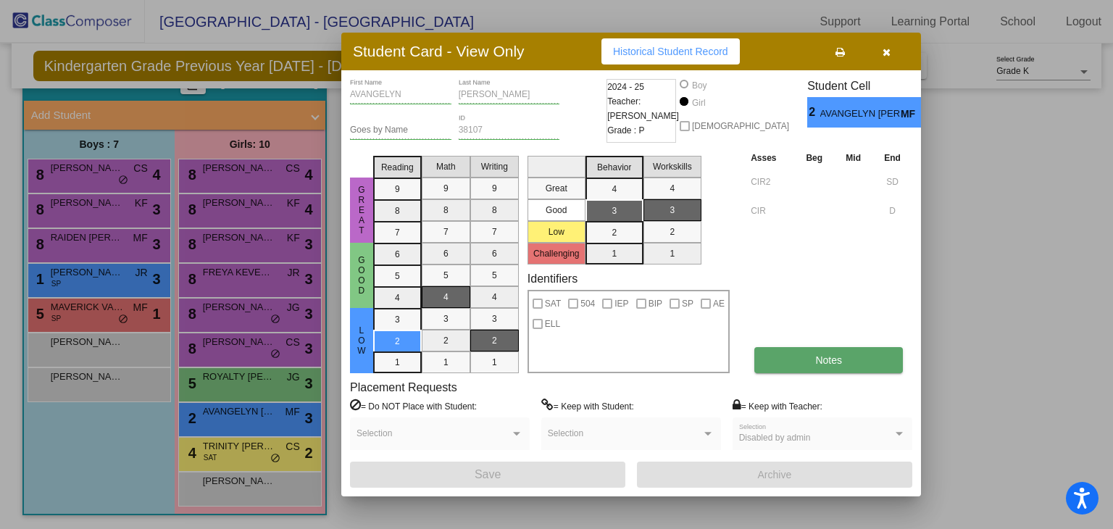
click at [836, 360] on span "Notes" at bounding box center [828, 360] width 27 height 12
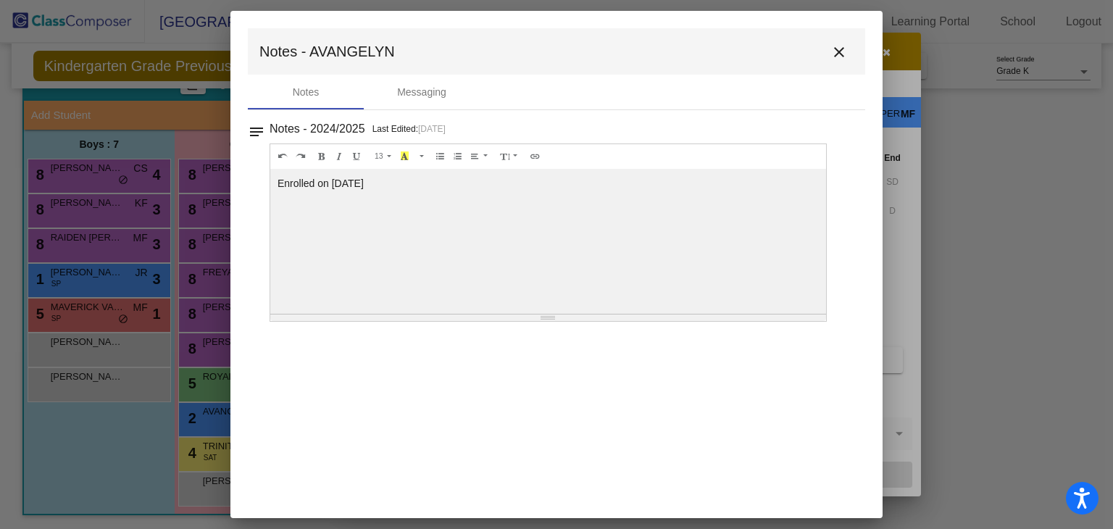
click at [832, 53] on mat-icon "close" at bounding box center [839, 51] width 17 height 17
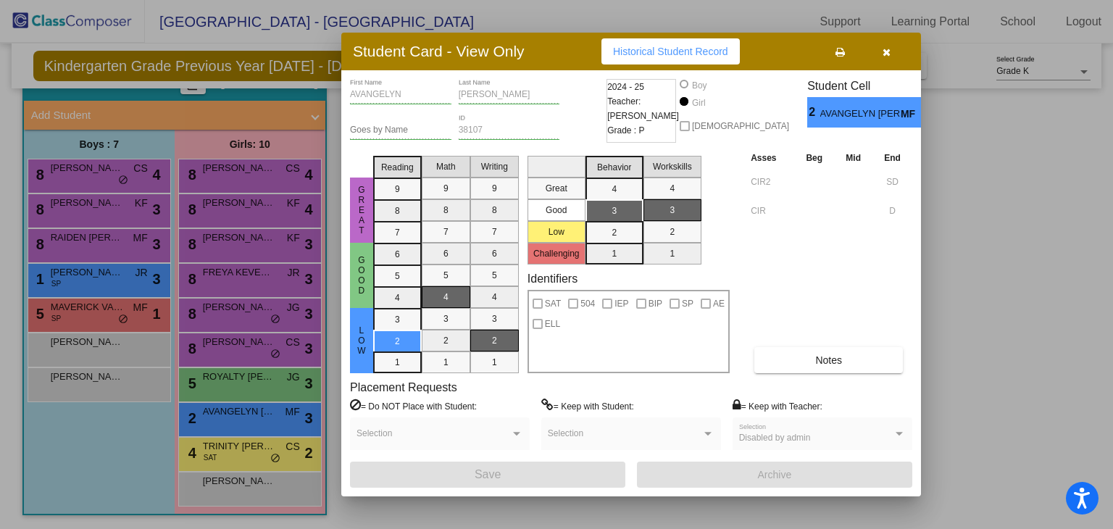
click at [885, 51] on icon "button" at bounding box center [887, 52] width 8 height 10
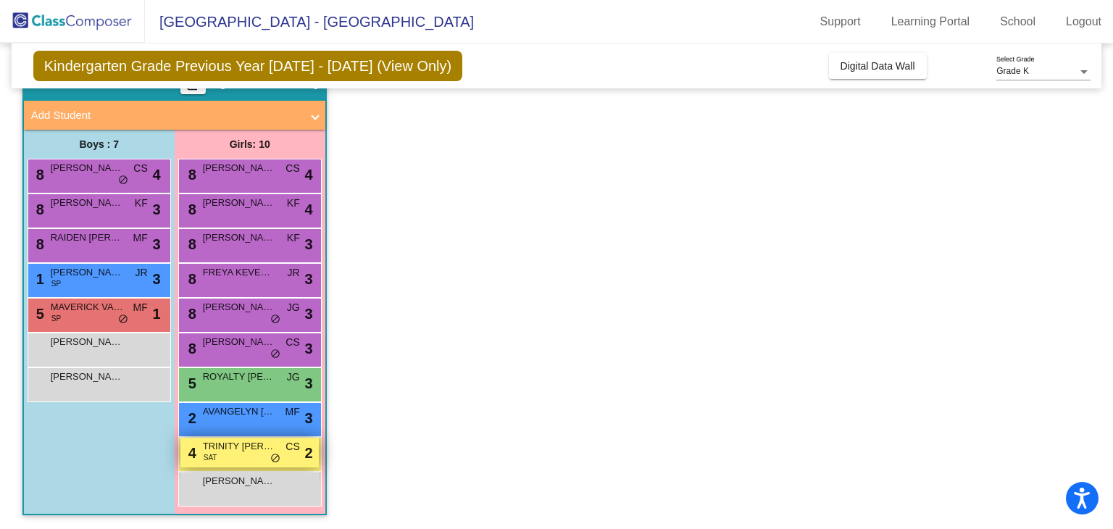
click at [268, 457] on div "4 TRINITY BENTON SAT CS lock do_not_disturb_alt 2" at bounding box center [249, 453] width 138 height 30
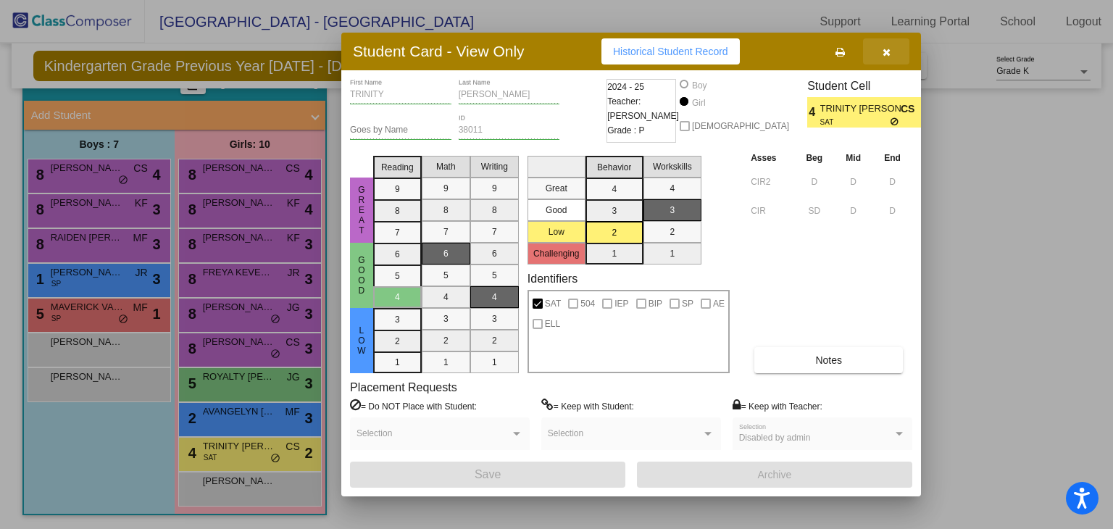
click at [889, 51] on icon "button" at bounding box center [887, 52] width 8 height 10
